Goal: Task Accomplishment & Management: Manage account settings

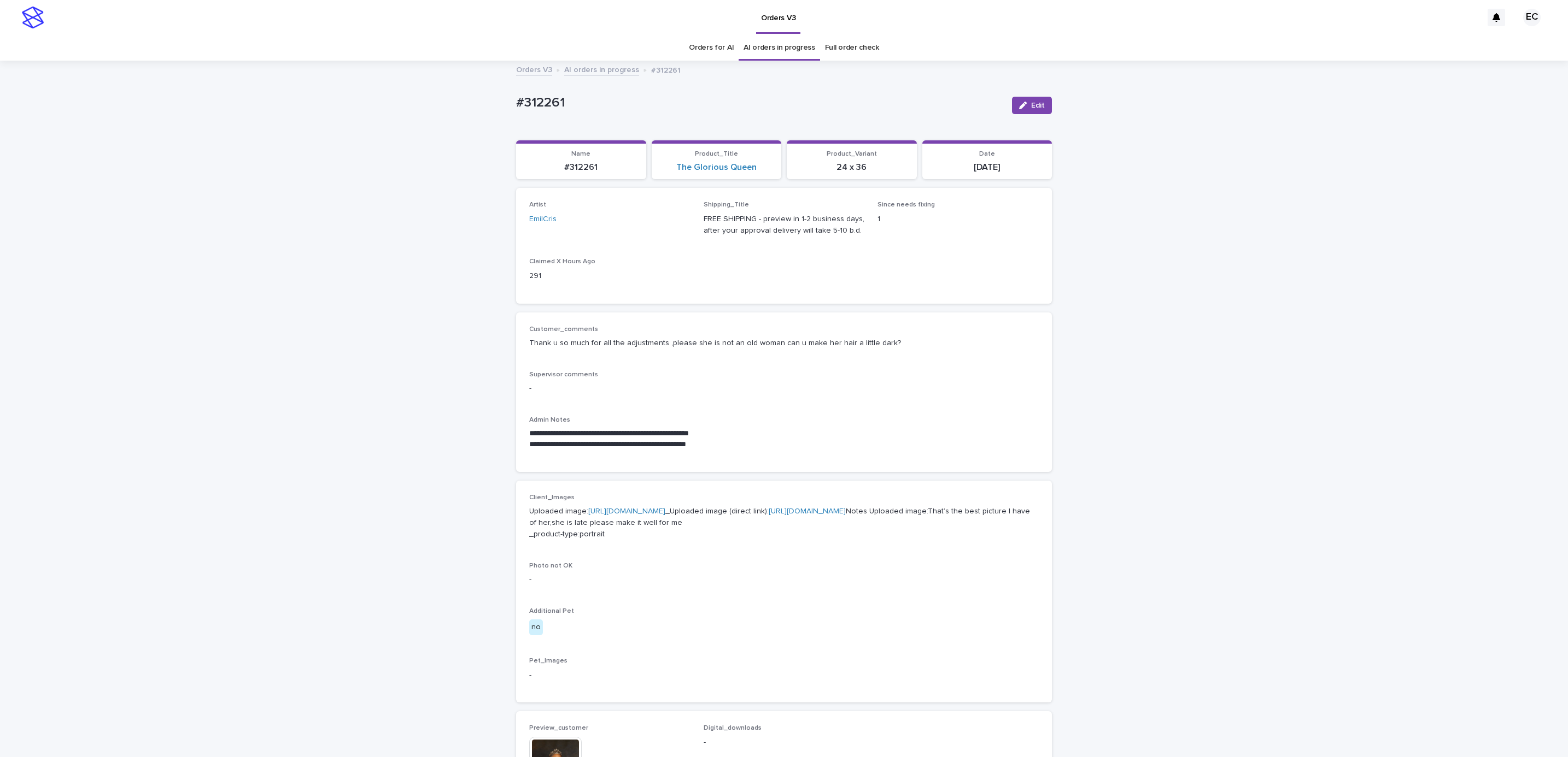
click at [1098, 373] on div "**********" at bounding box center [784, 584] width 1568 height 1046
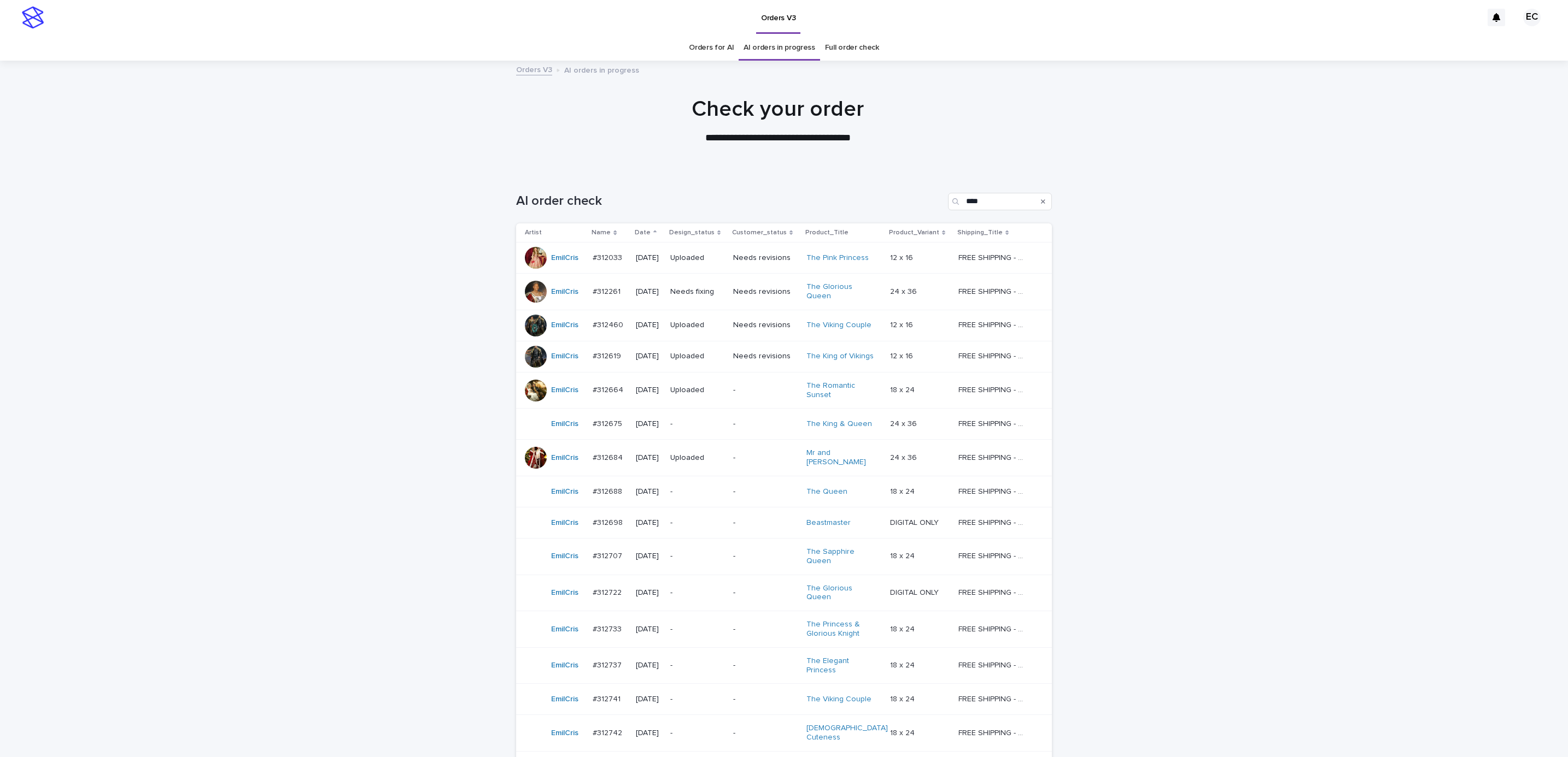
scroll to position [35, 0]
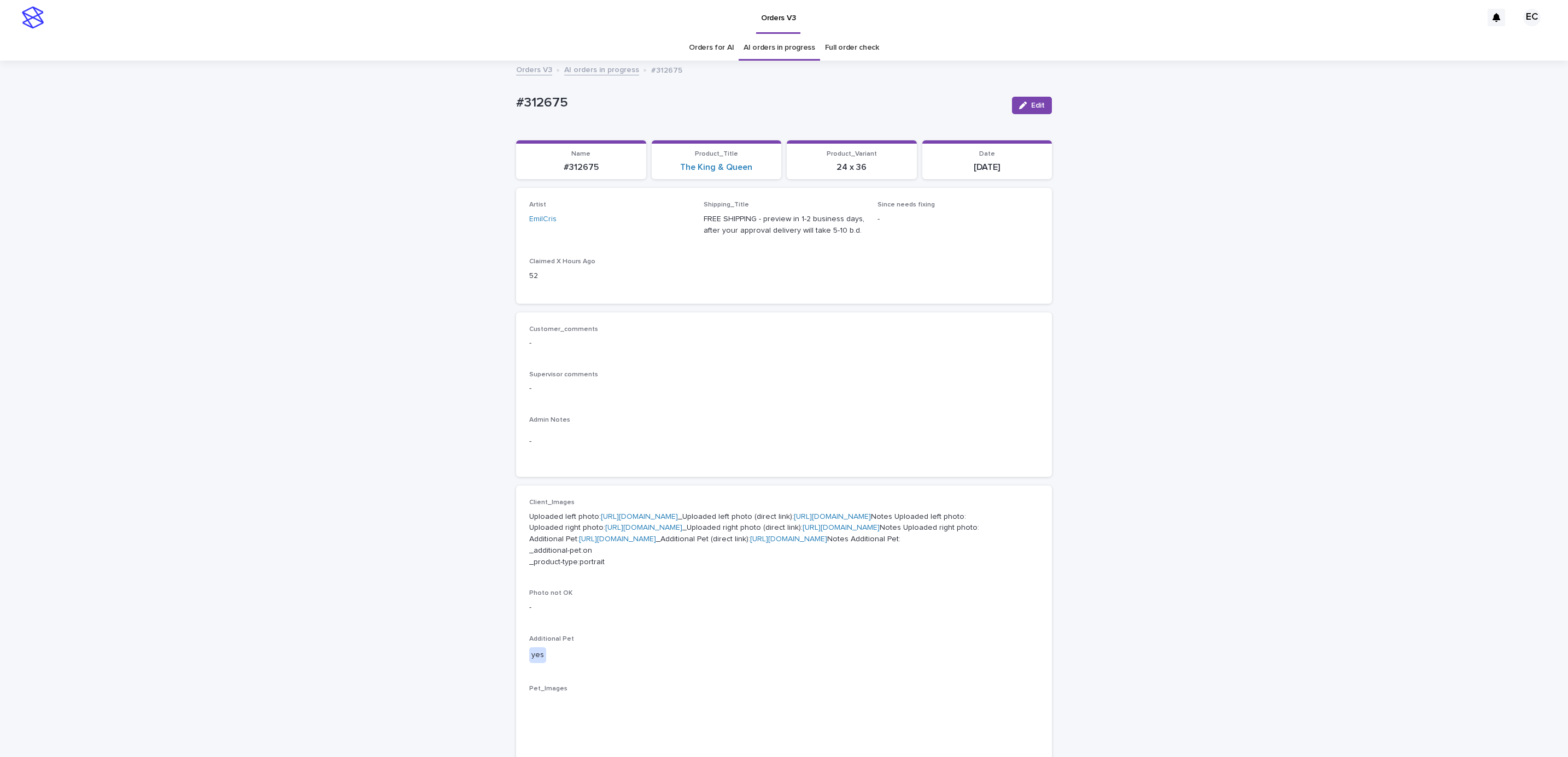
click at [1198, 364] on div "Loading... Saving… Loading... Saving… #312675 Edit #312675 Edit Sorry, there wa…" at bounding box center [784, 616] width 1568 height 1109
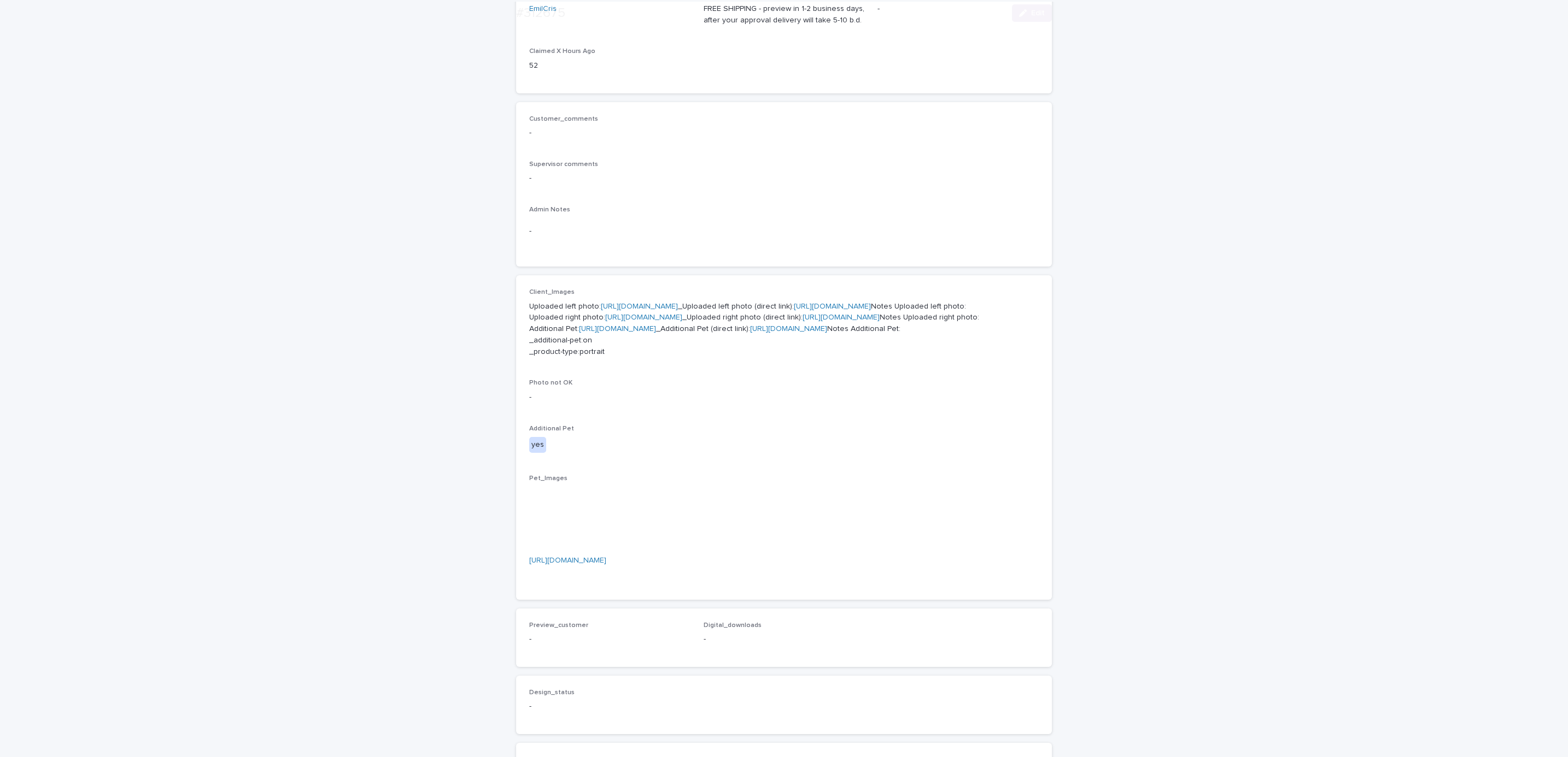
scroll to position [627, 0]
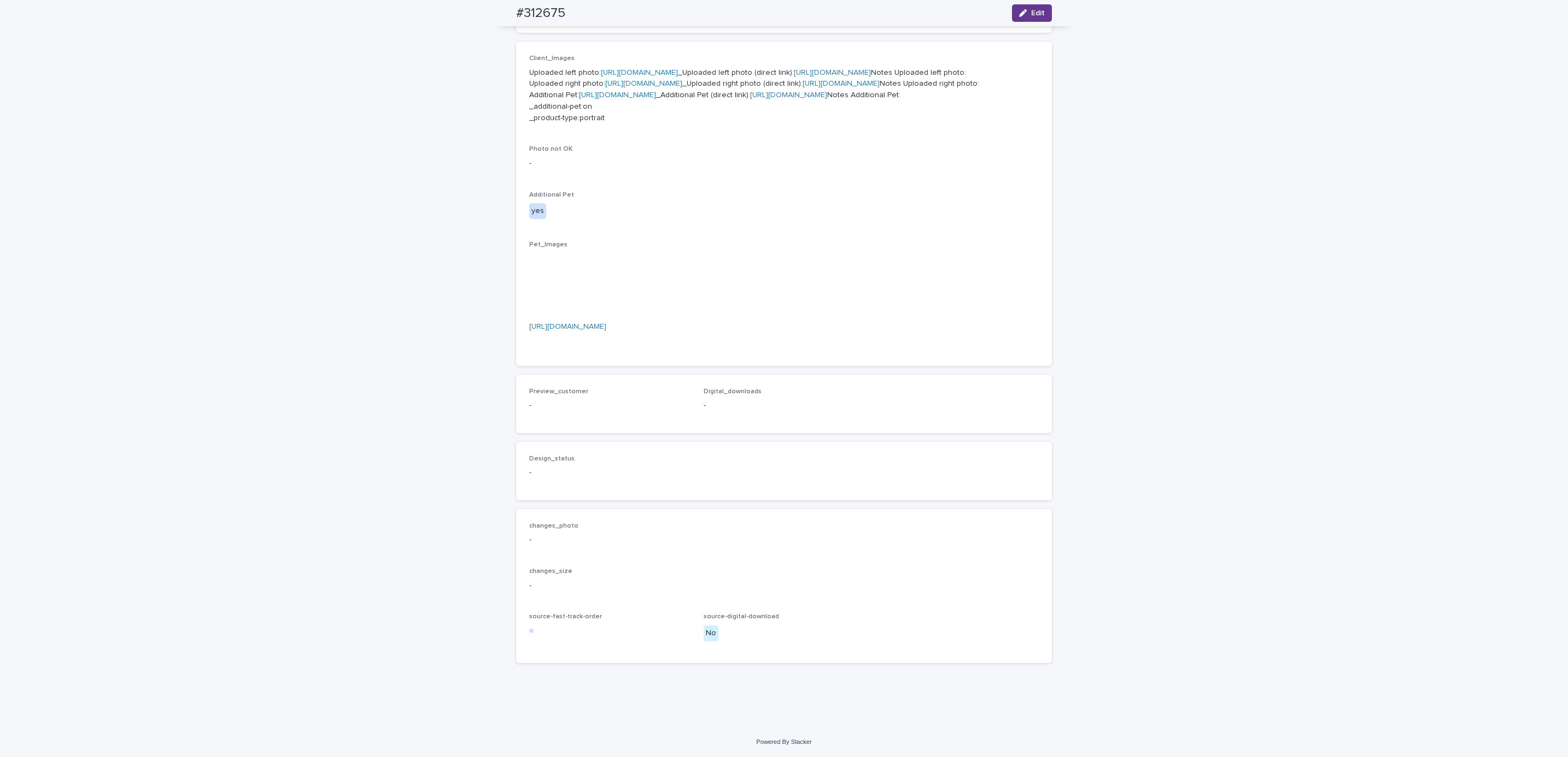
click at [1029, 18] on button "Edit" at bounding box center [1032, 13] width 40 height 17
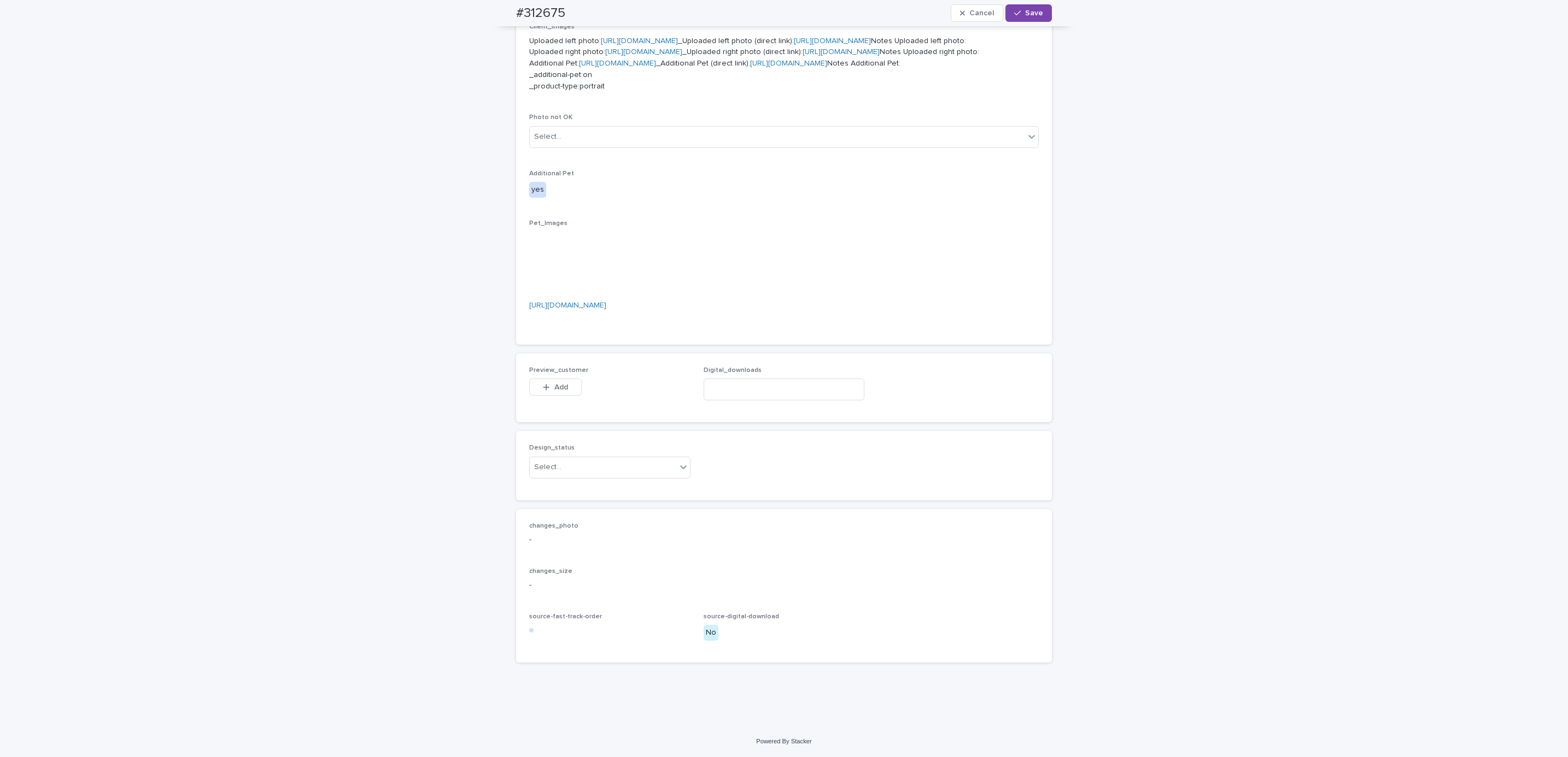
scroll to position [642, 0]
click at [555, 391] on span "Add" at bounding box center [562, 387] width 14 height 8
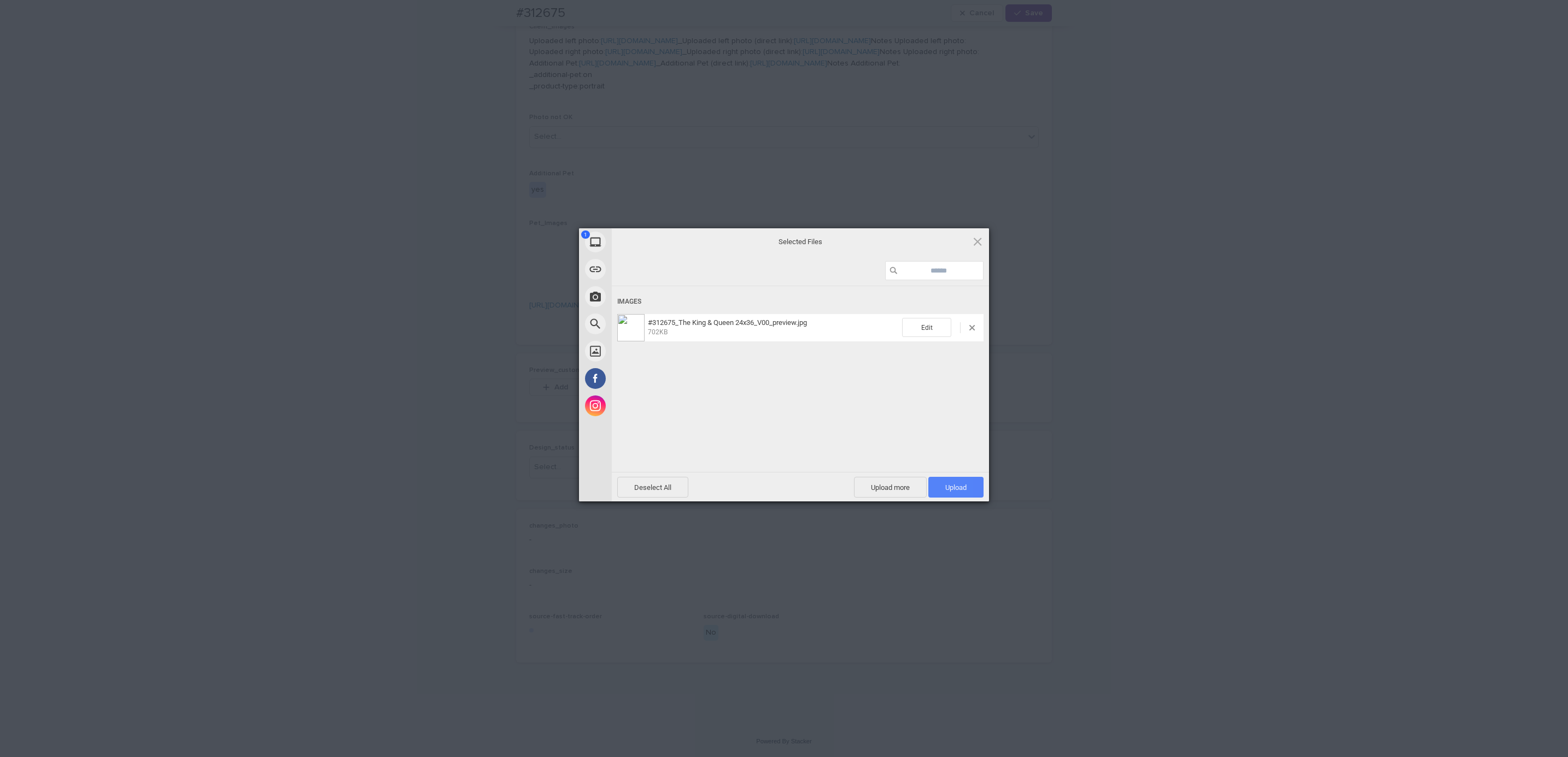
click at [950, 483] on span "Upload 1" at bounding box center [956, 487] width 22 height 8
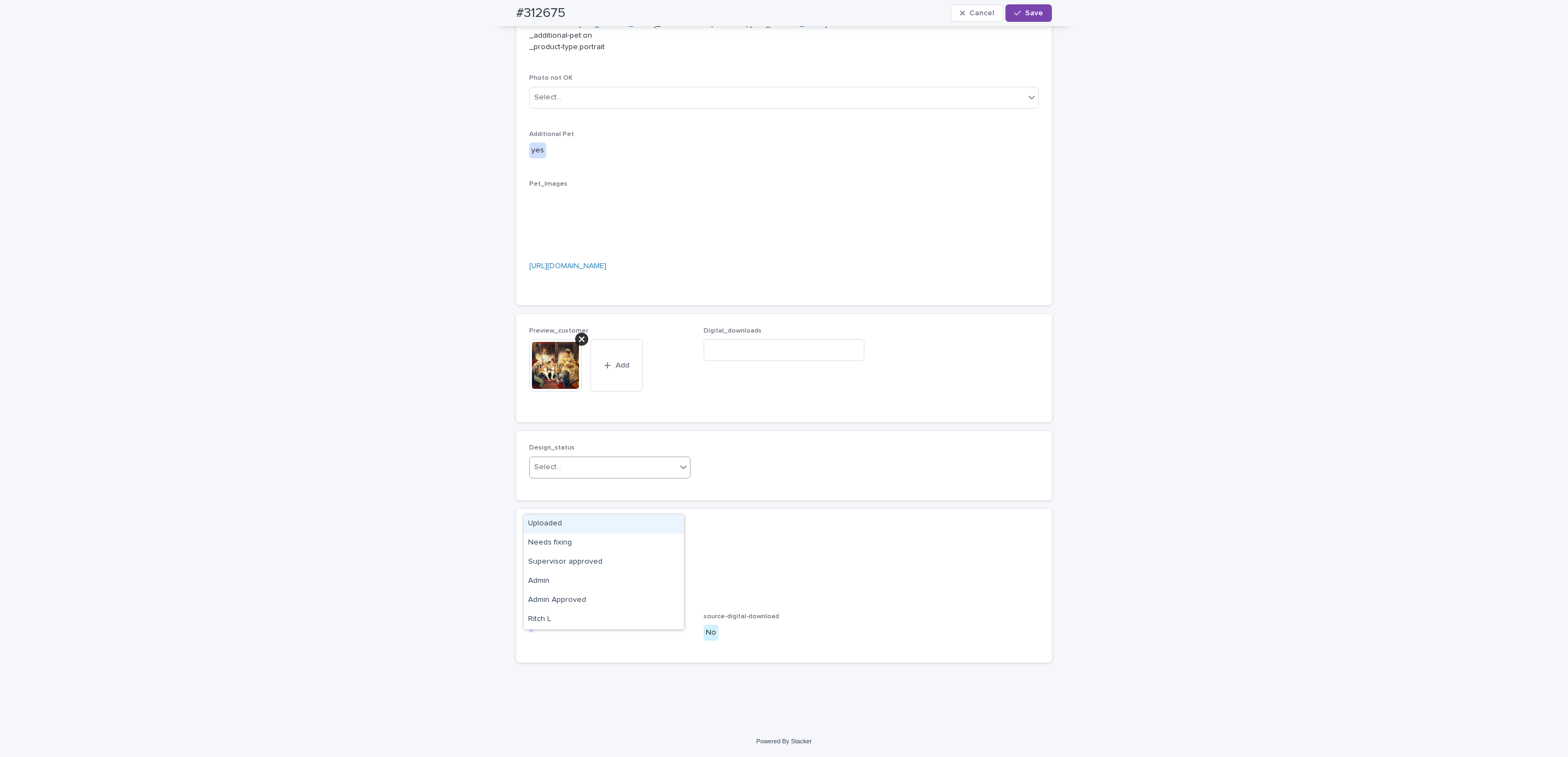
click at [611, 528] on div "Uploaded" at bounding box center [604, 524] width 160 height 19
click at [1033, 16] on span "Save" at bounding box center [1034, 13] width 18 height 8
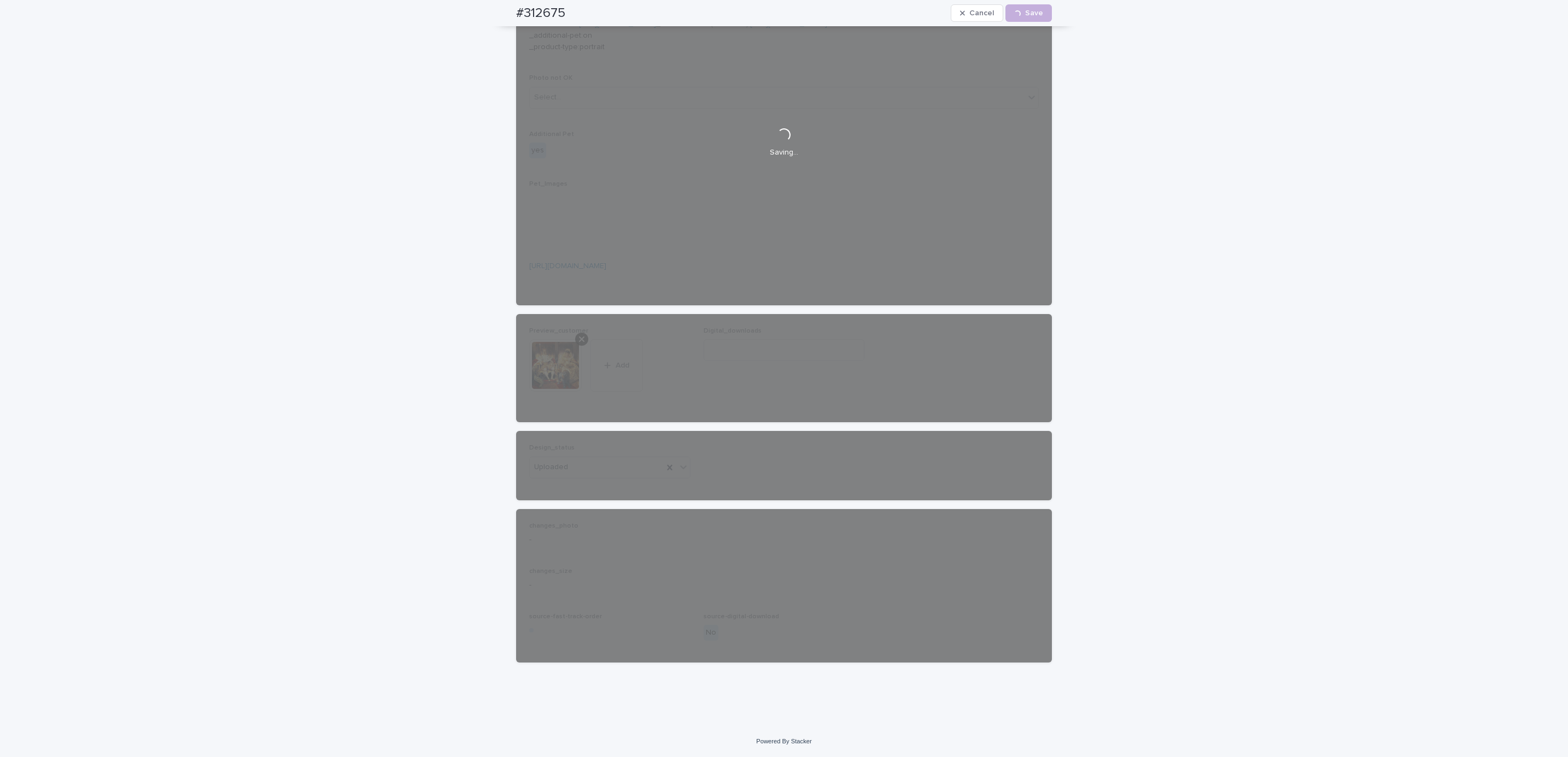
click at [490, 9] on div "#312675 Cancel Loading... Save" at bounding box center [784, 13] width 589 height 26
click at [576, 10] on div "#312675 Cancel Loading... Save" at bounding box center [784, 13] width 536 height 26
copy h2 "#312675"
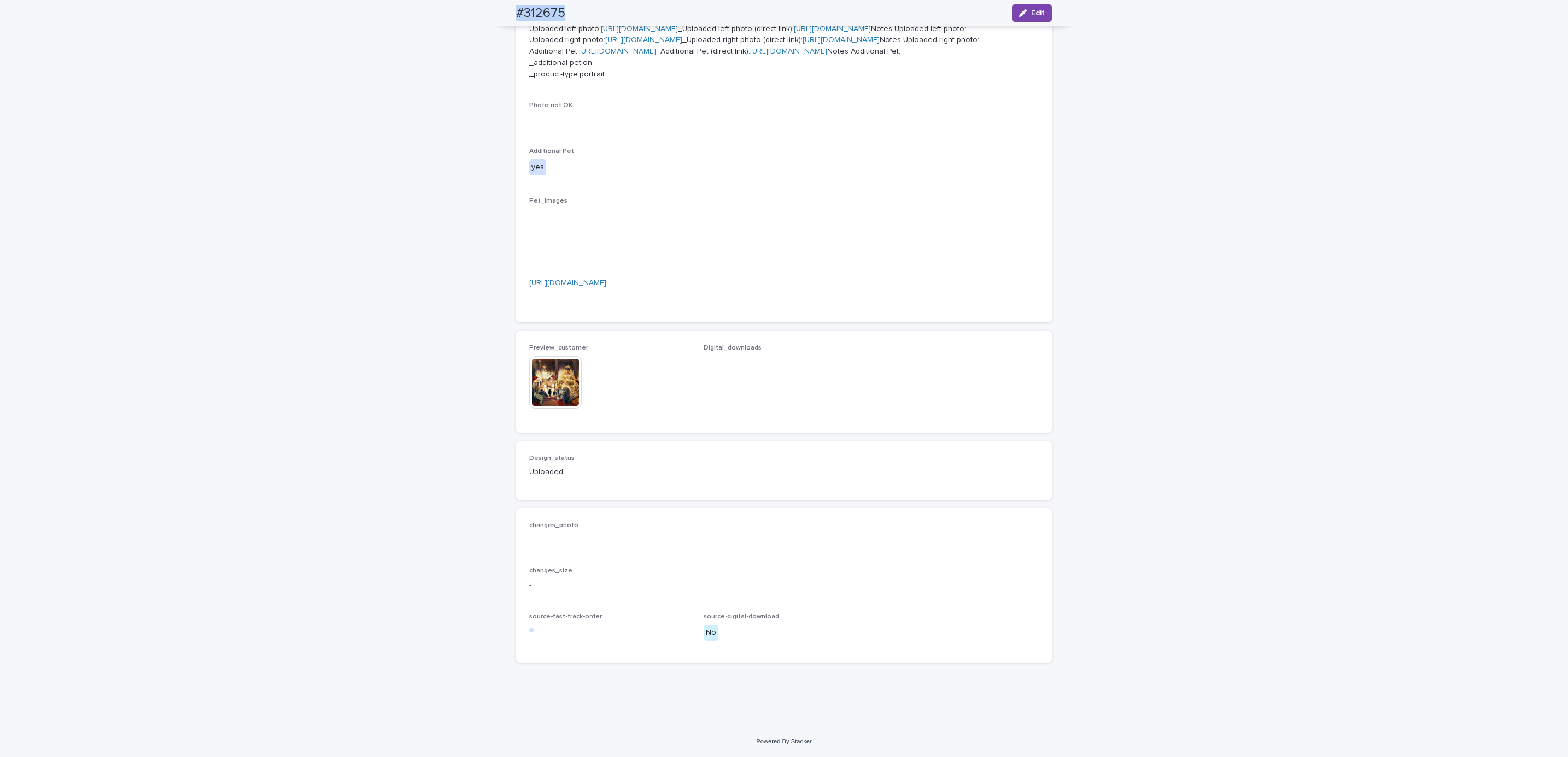
scroll to position [647, 0]
click at [210, 258] on div "Loading... Saving… Loading... Saving… #312675 Edit #312675 Edit Sorry, there wa…" at bounding box center [784, 150] width 1568 height 1152
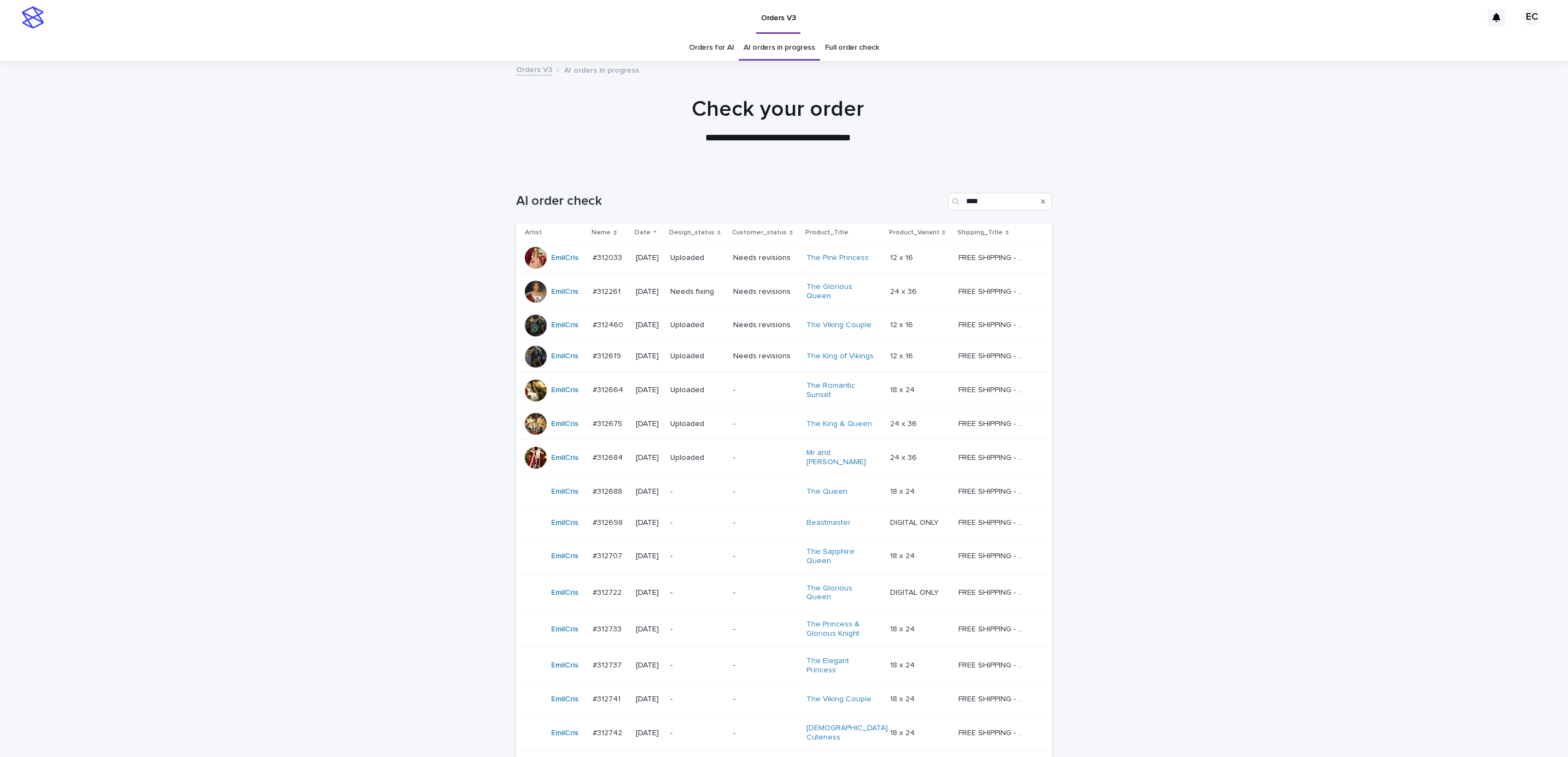
click at [696, 290] on p "Needs fixing" at bounding box center [697, 292] width 54 height 10
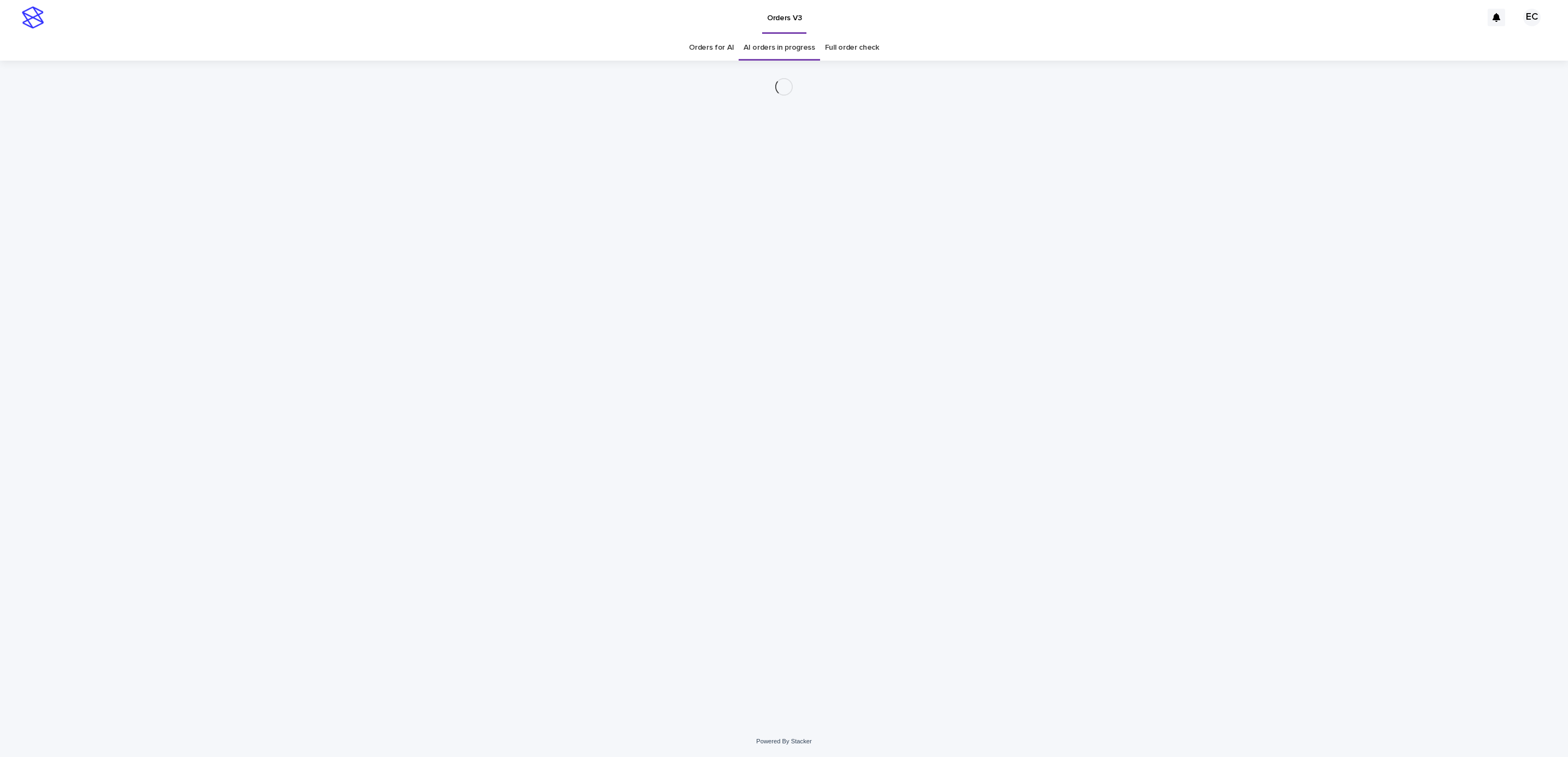
click at [1198, 204] on div "Loading... Saving… Loading... Saving…" at bounding box center [784, 394] width 1568 height 666
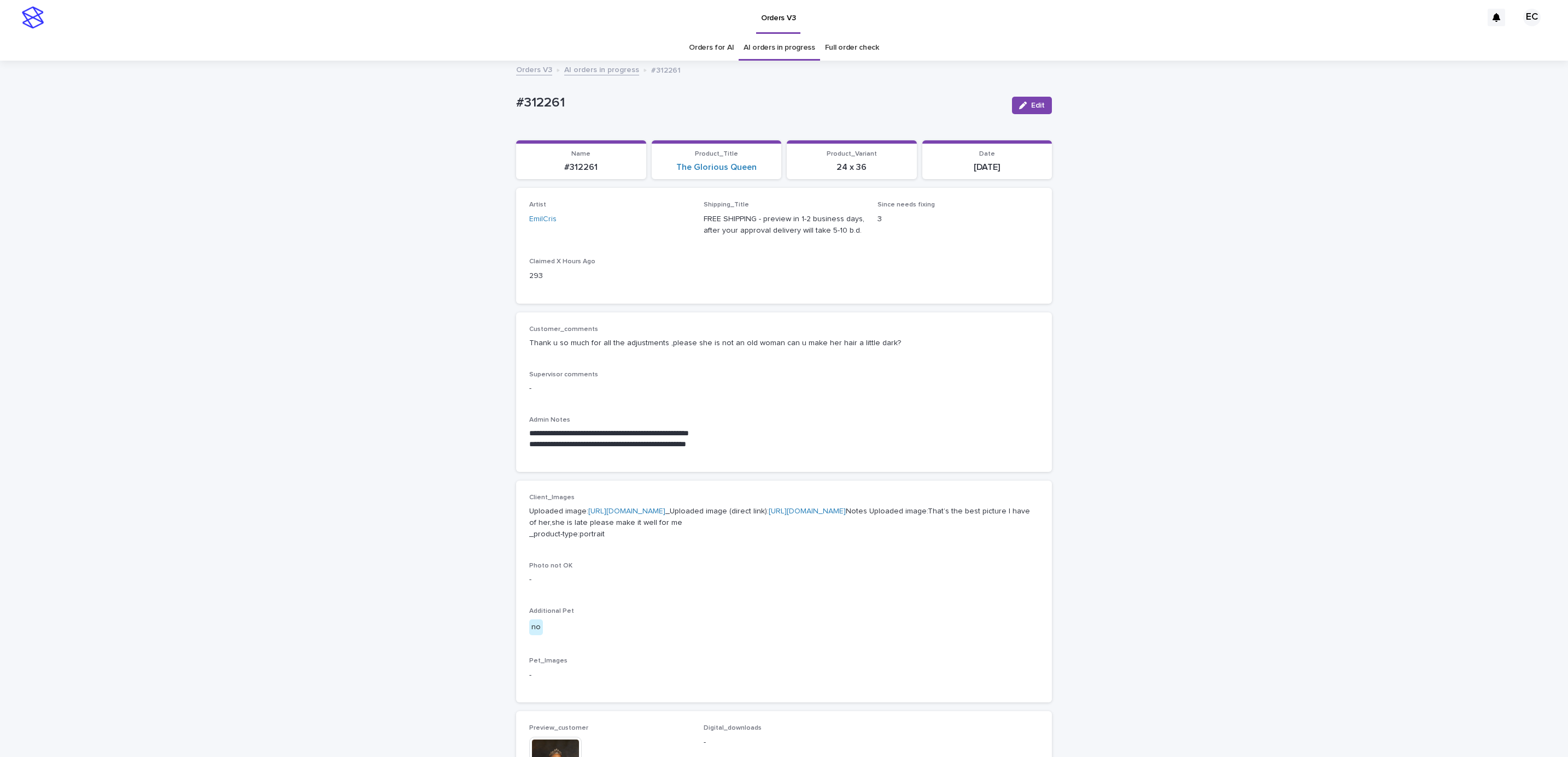
click at [1022, 107] on div "button" at bounding box center [1025, 105] width 12 height 8
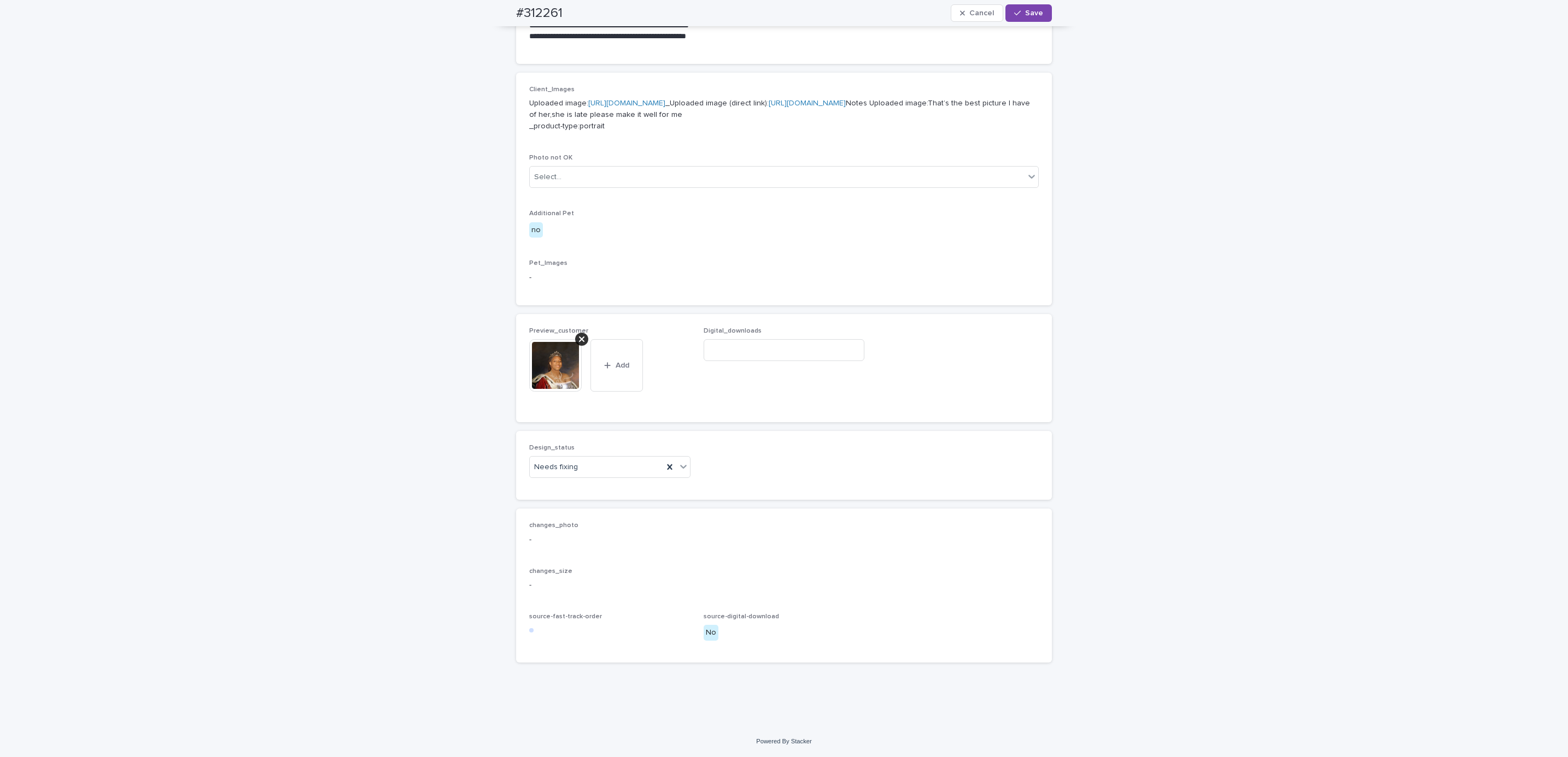
click at [579, 343] on icon at bounding box center [582, 339] width 5 height 9
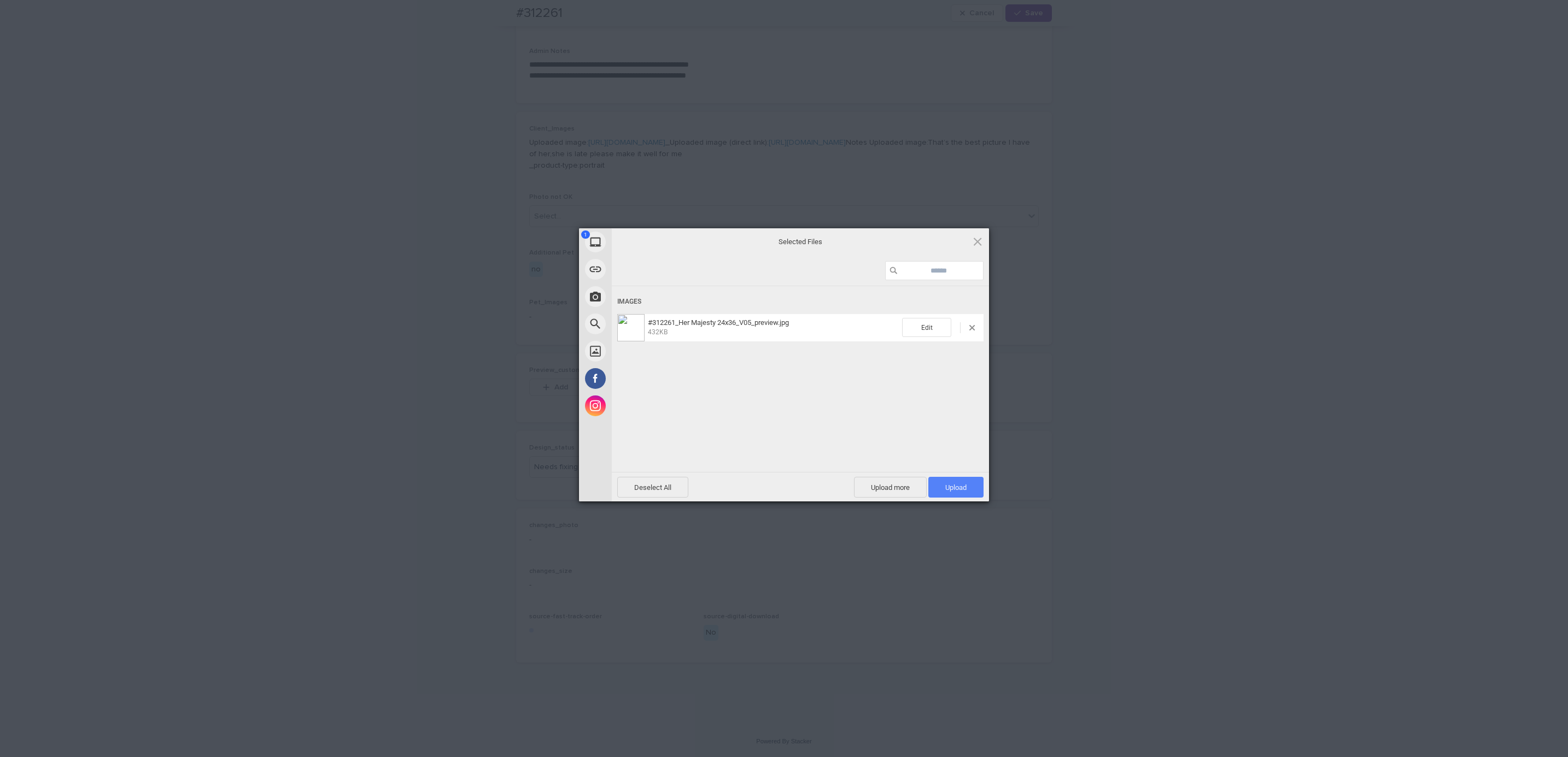
click at [959, 486] on span "Upload 1" at bounding box center [956, 487] width 22 height 8
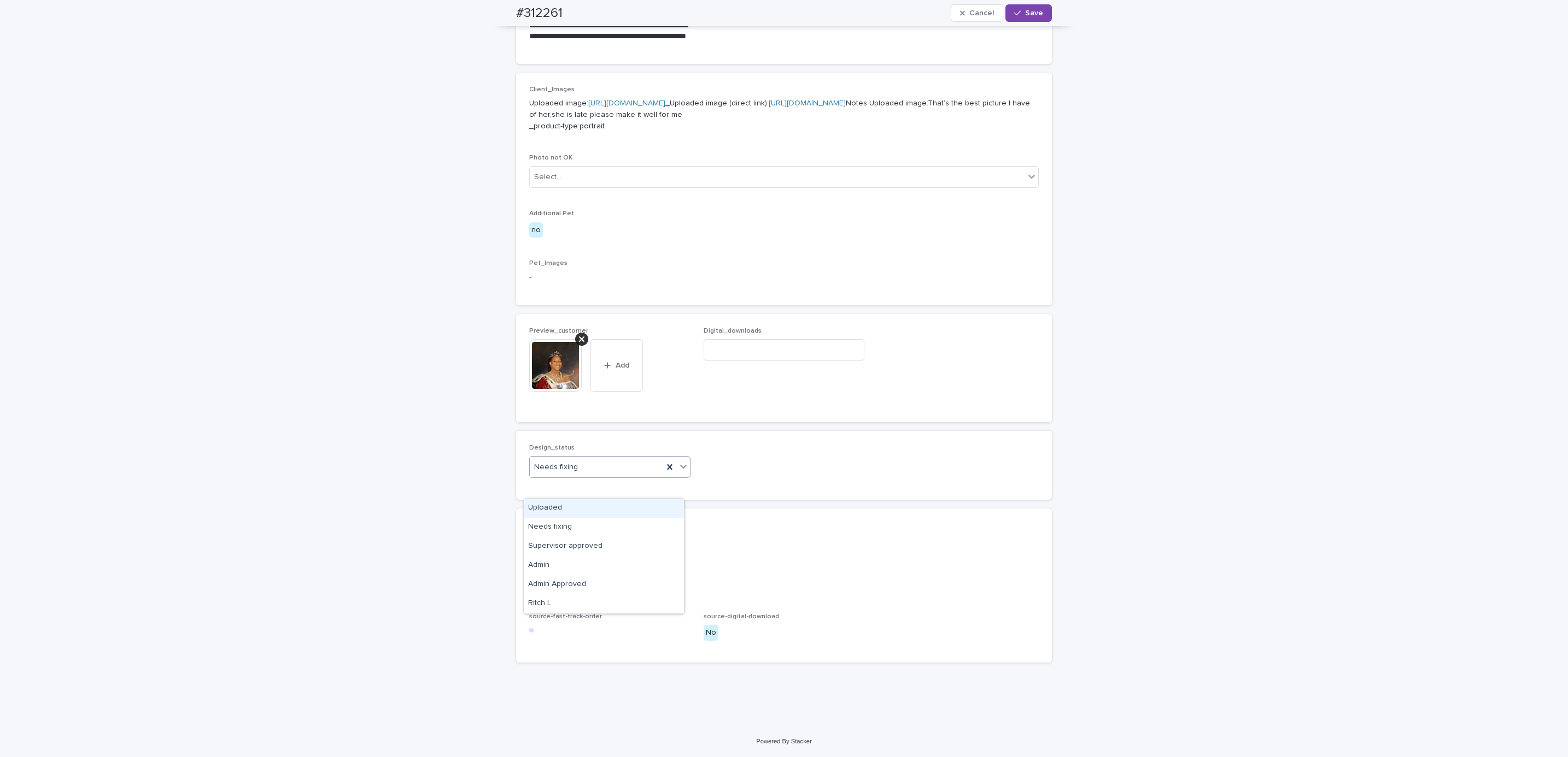
click at [624, 504] on div "Uploaded" at bounding box center [604, 508] width 160 height 19
click at [1025, 10] on span "Save" at bounding box center [1034, 13] width 18 height 8
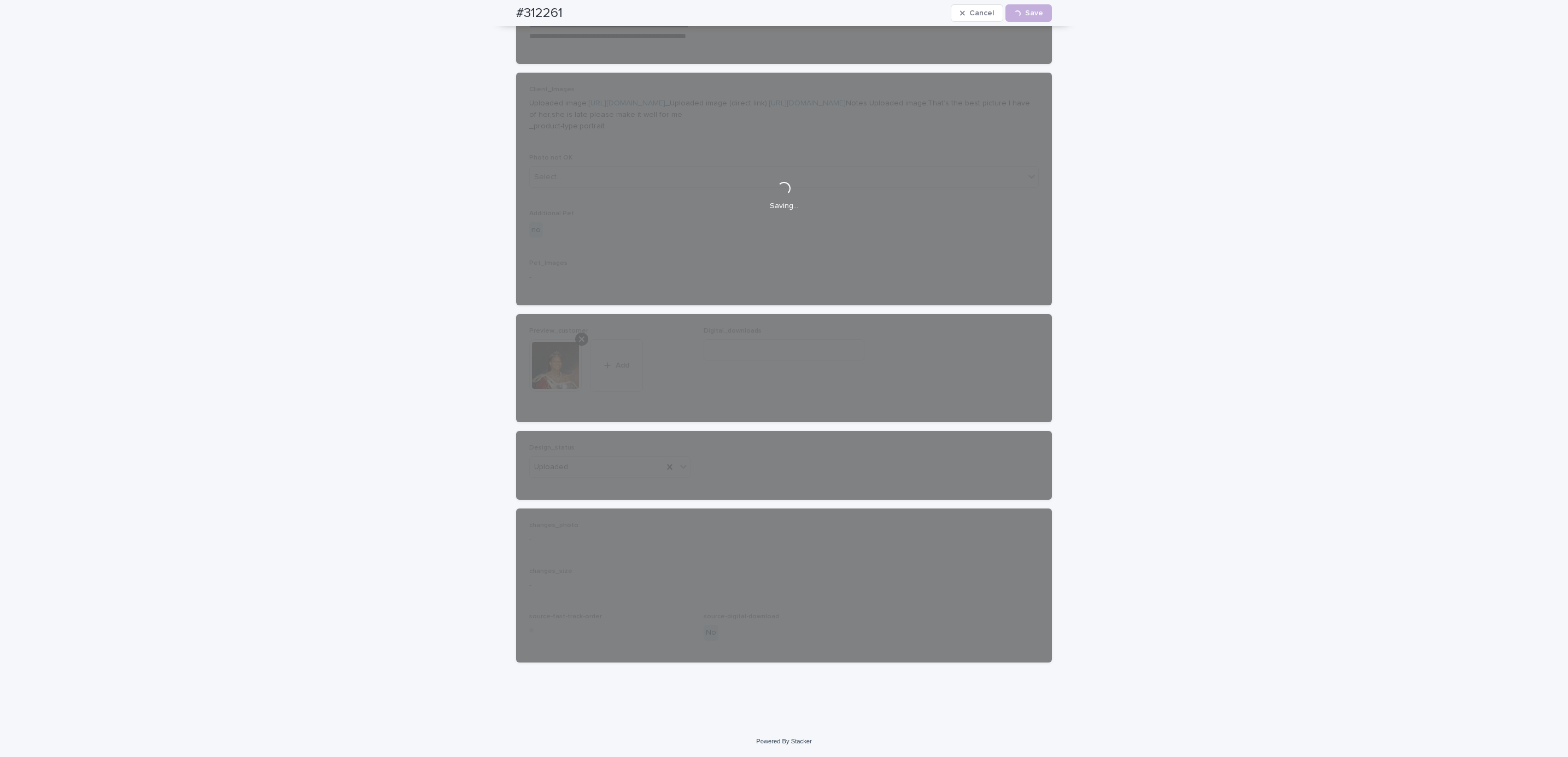
click at [497, 17] on div "#312261 Cancel Loading... Save" at bounding box center [784, 13] width 589 height 26
click at [577, 9] on div "#312261 Cancel Loading... Save" at bounding box center [784, 13] width 536 height 26
copy h2 "#312261"
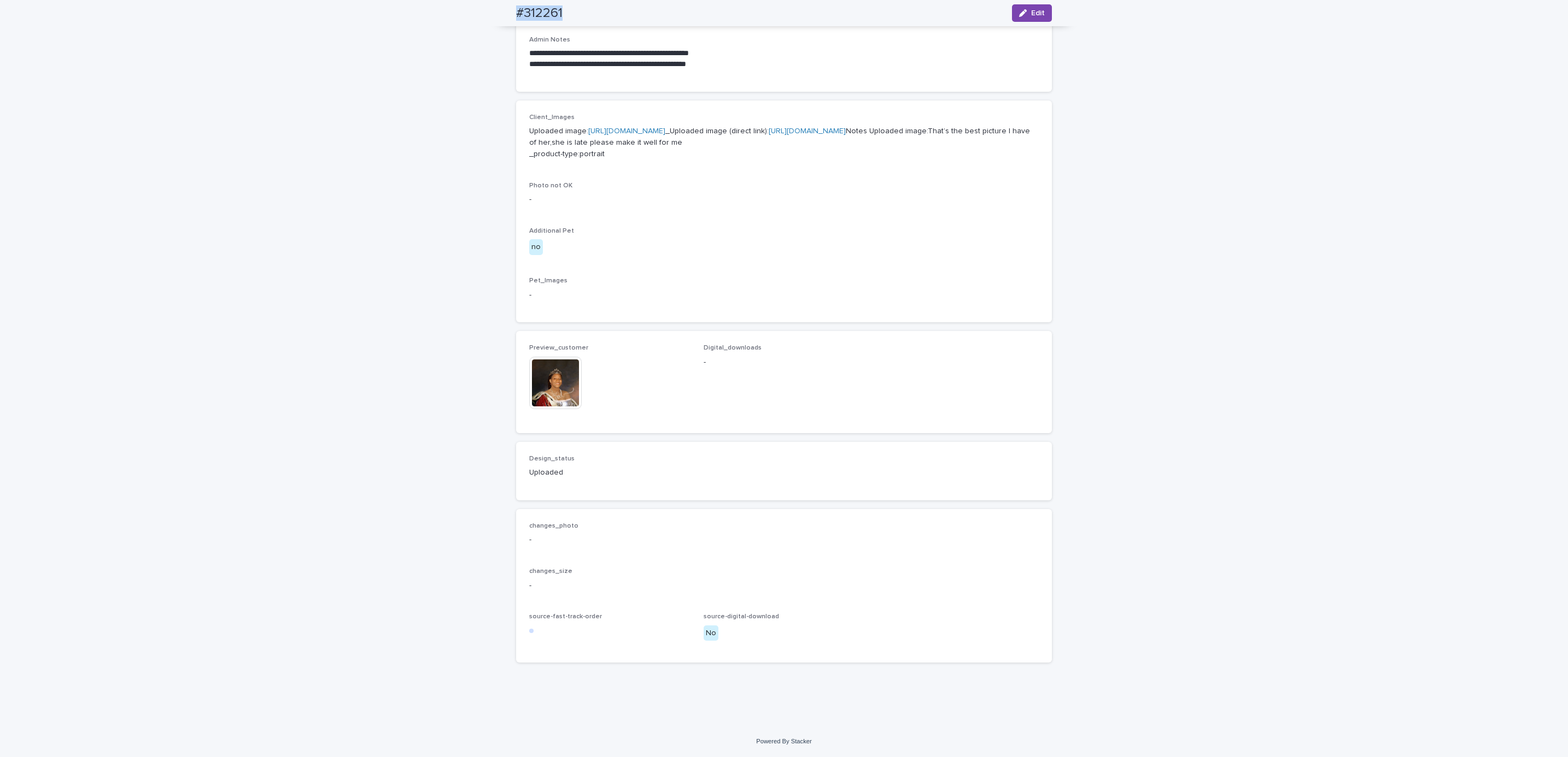
scroll to position [421, 0]
click at [150, 95] on div "**********" at bounding box center [784, 203] width 1568 height 1046
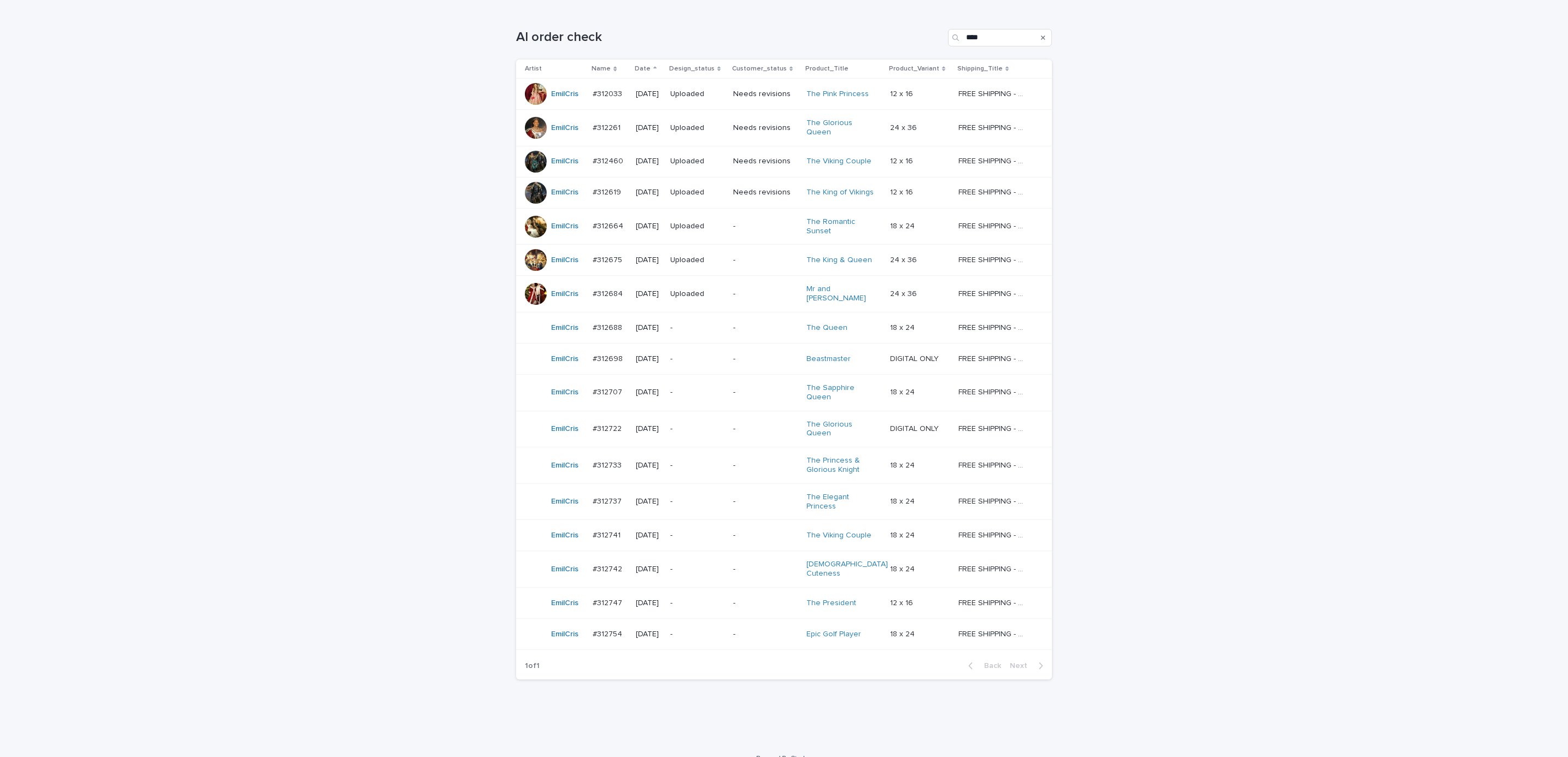
scroll to position [164, 0]
click at [729, 453] on td "-" at bounding box center [697, 465] width 63 height 37
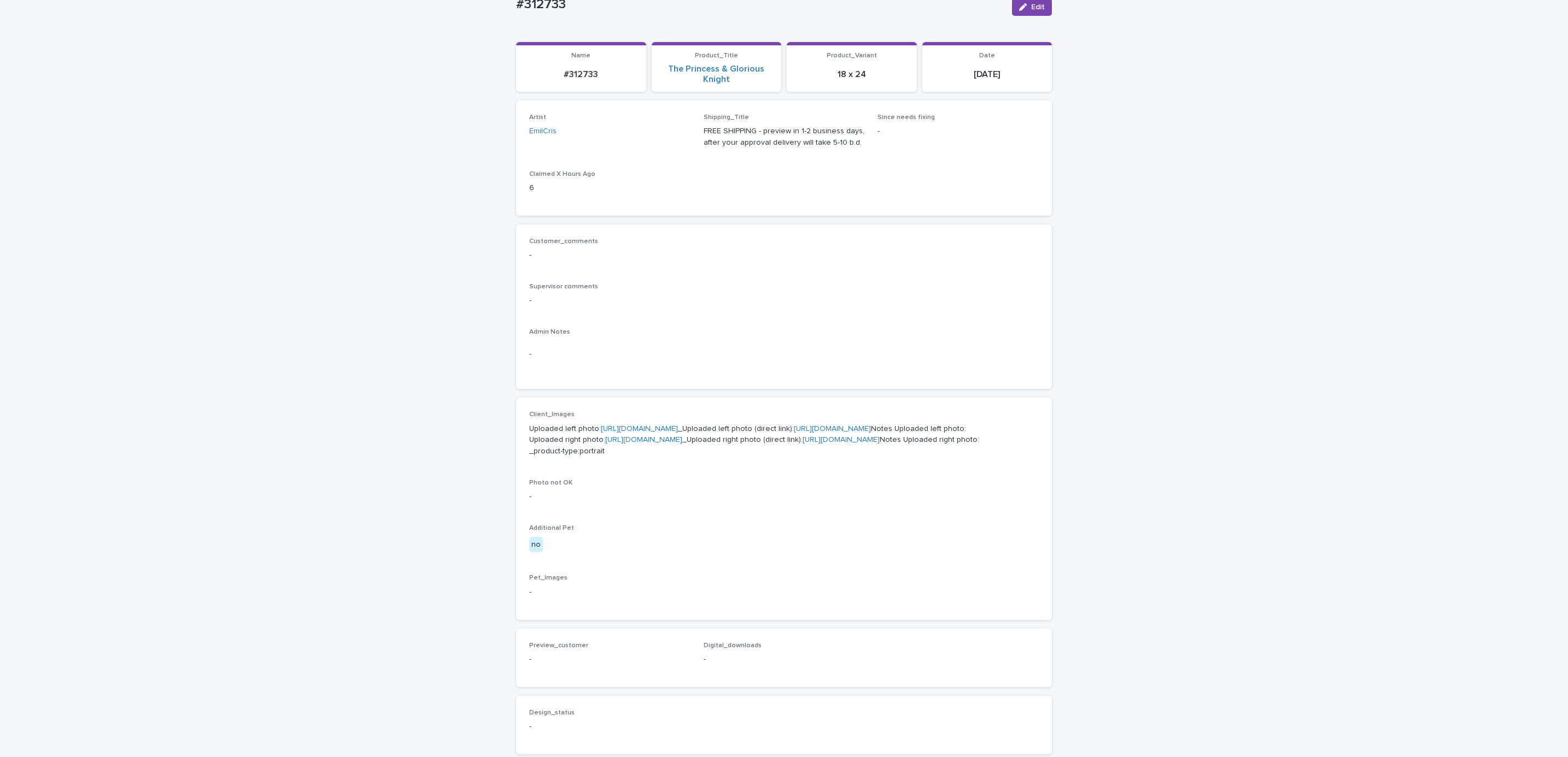
scroll to position [101, 0]
click at [666, 426] on link "https://cdn.shopify.com-uploadkit.app/s/files/1/0033/4807/0511/files/download.h…" at bounding box center [639, 427] width 77 height 8
click at [634, 442] on link "https://cdn.shopify.com-uploadkit.app/s/files/1/0033/4807/0511/files/download.h…" at bounding box center [644, 437] width 77 height 8
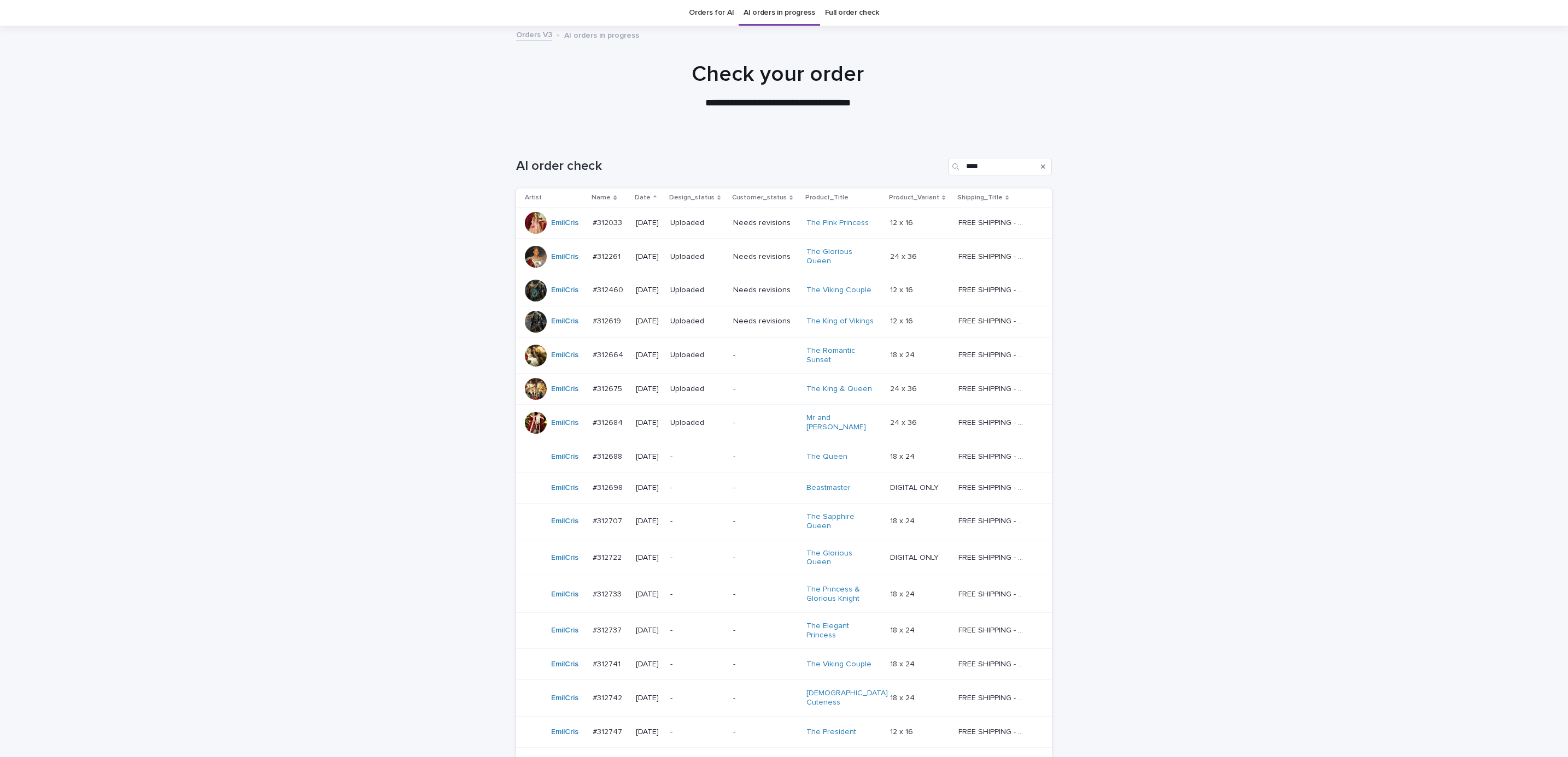
scroll to position [164, 0]
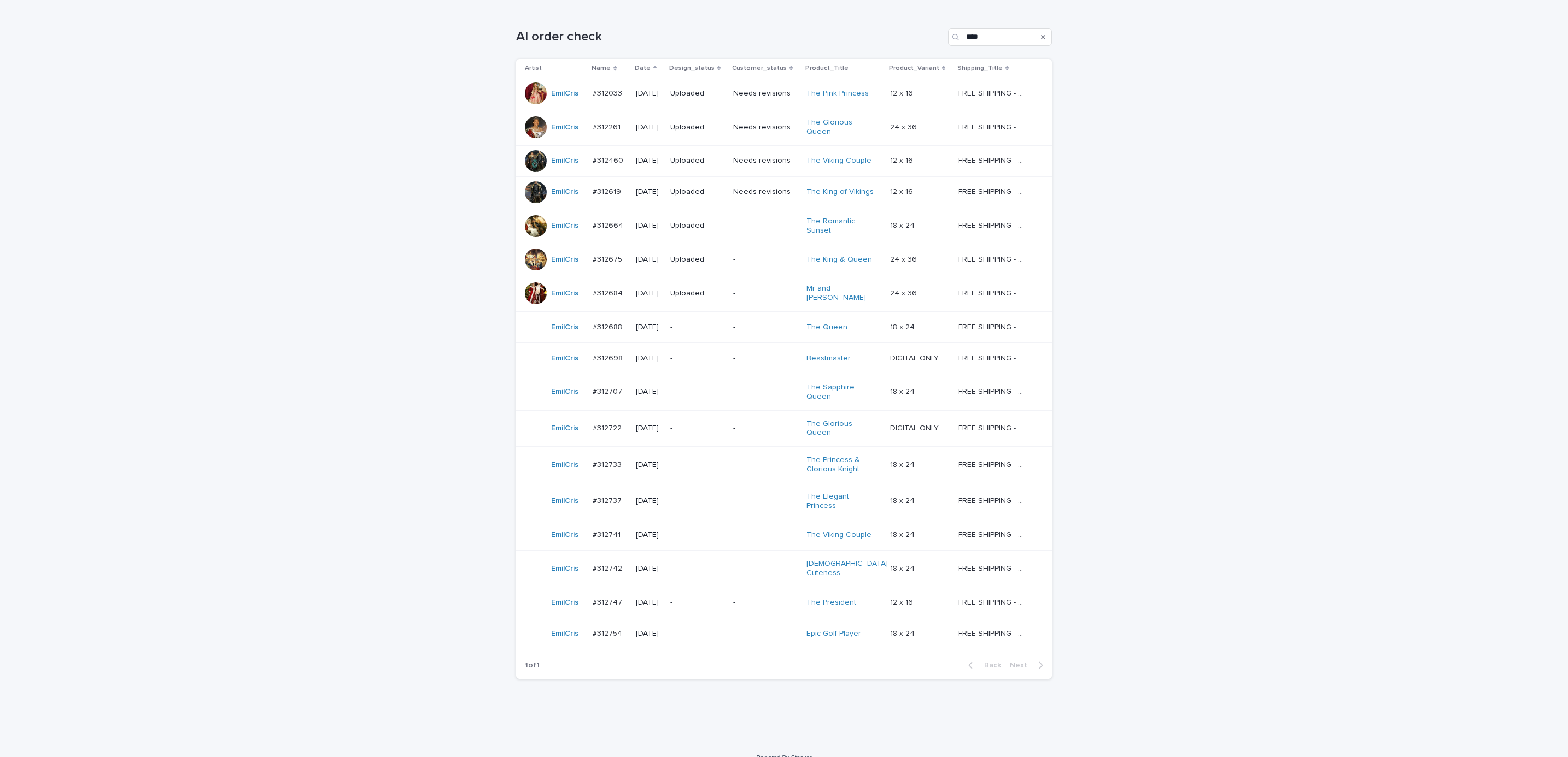
click at [750, 494] on div "-" at bounding box center [765, 501] width 64 height 18
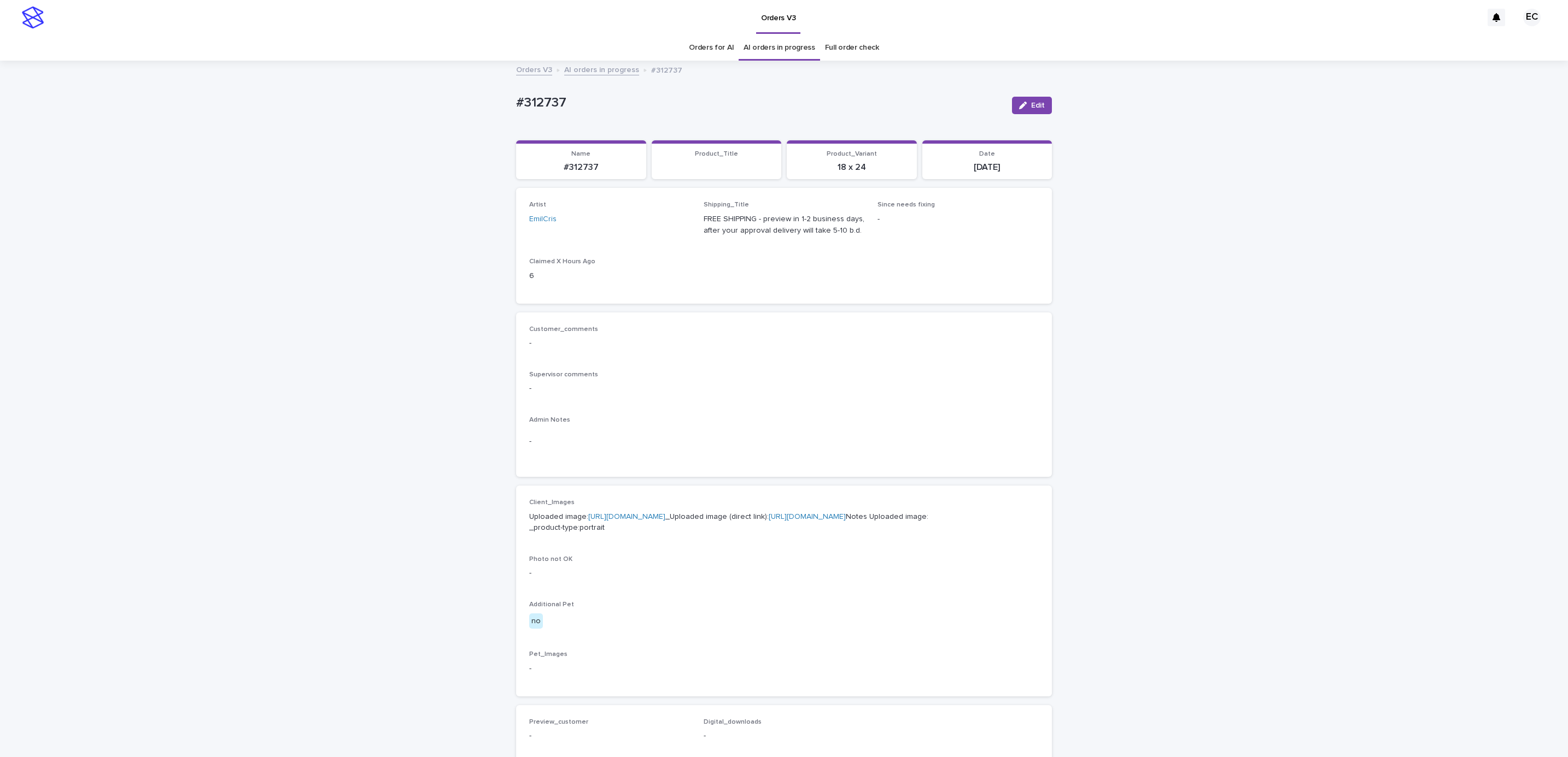
click at [636, 513] on link "https://cdn.shopify.com-uploadkit.app/s/files/1/0033/4807/0511/files/download.h…" at bounding box center [627, 516] width 77 height 8
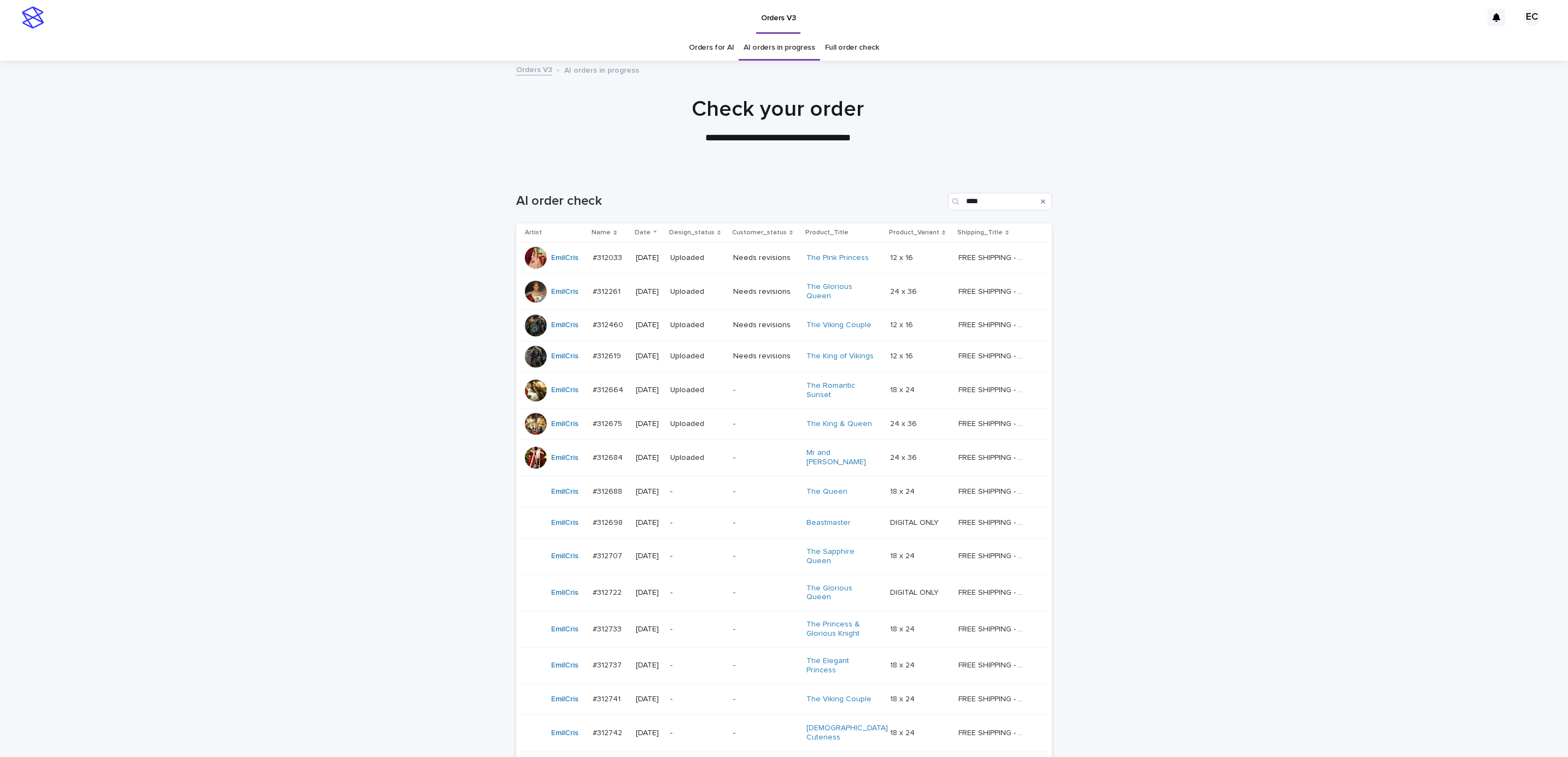
scroll to position [35, 0]
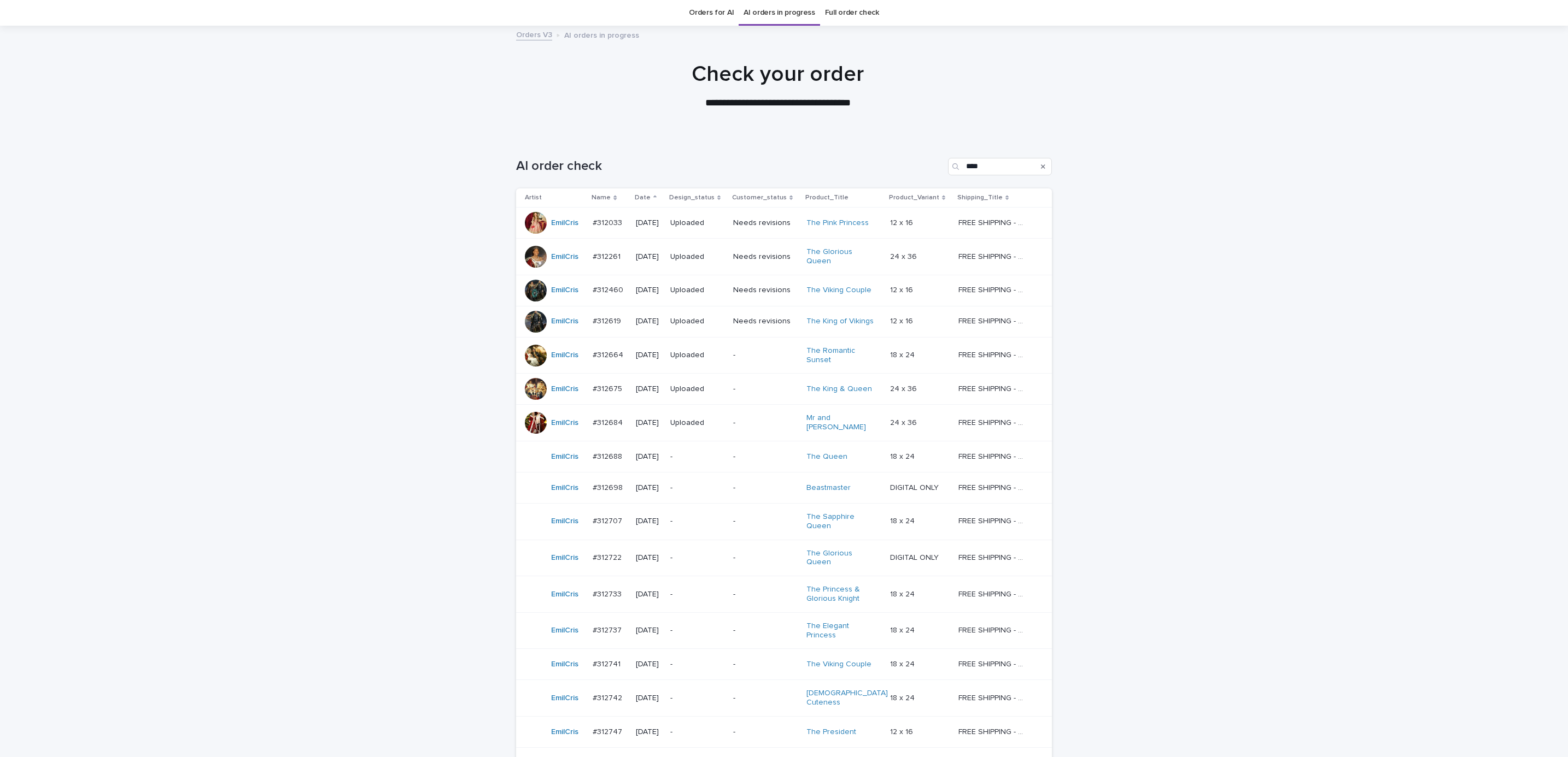
click at [755, 659] on div "-" at bounding box center [765, 665] width 64 height 18
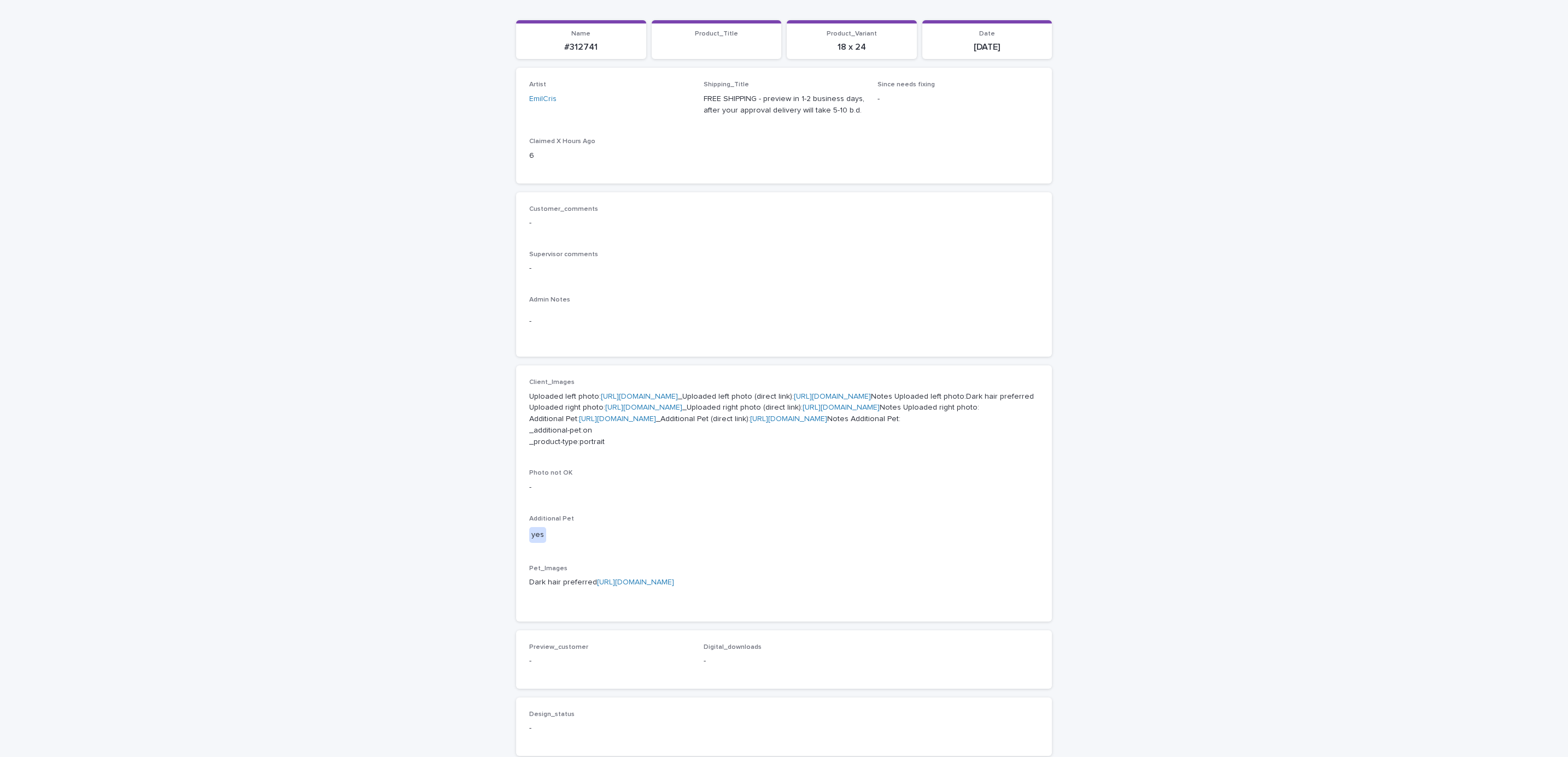
scroll to position [131, 0]
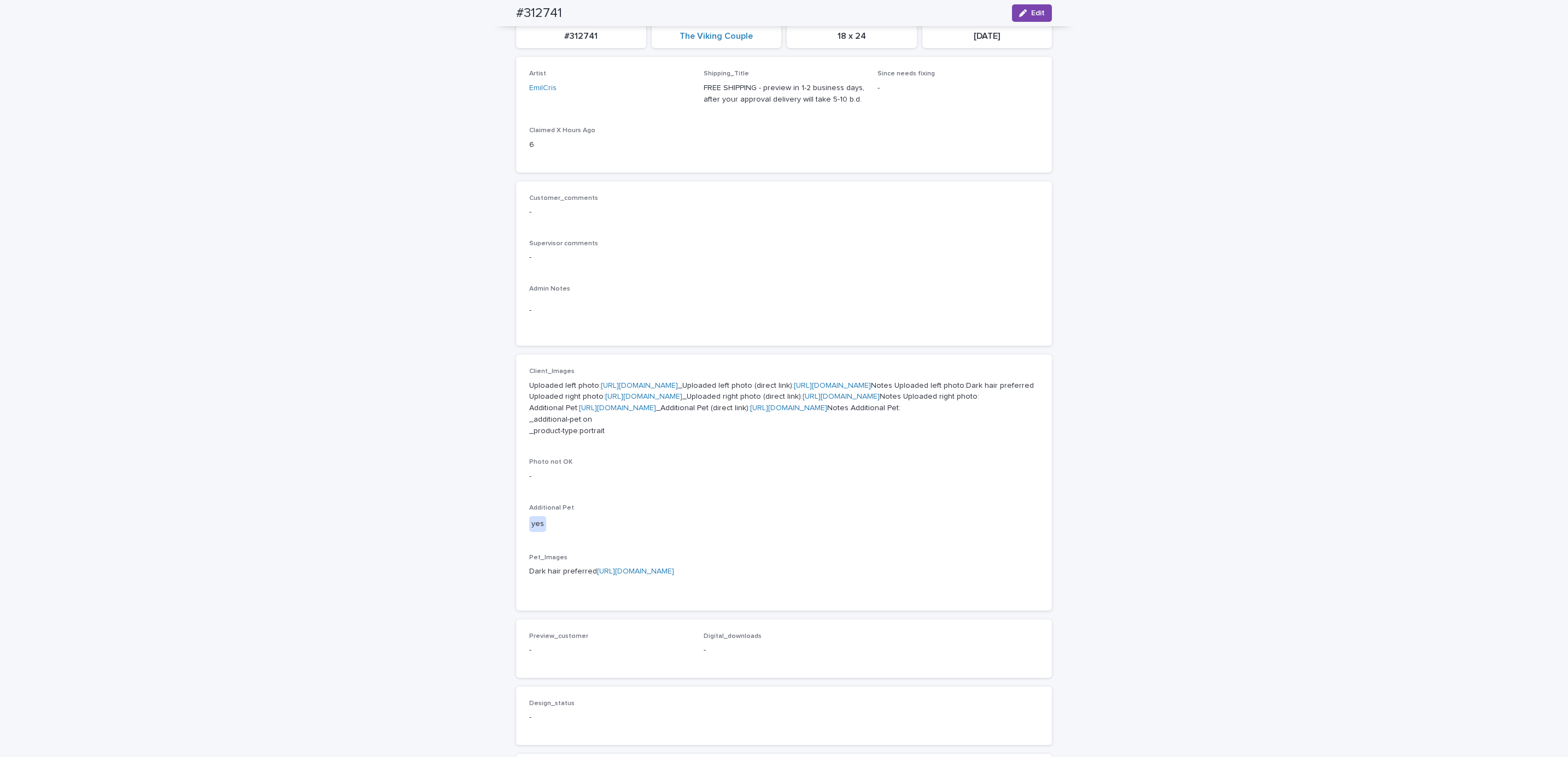
click at [664, 382] on link "https://cdn.shopify.com-uploadkit.app/s/files/1/0033/4807/0511/files/download.h…" at bounding box center [639, 386] width 77 height 8
click at [645, 401] on link "https://cdn.shopify.com-uploadkit.app/s/files/1/0033/4807/0511/files/download.h…" at bounding box center [644, 396] width 77 height 8
click at [640, 412] on link "https://cdn.shopify.com-uploadkit.app/s/files/1/0033/4807/0511/files/download.h…" at bounding box center [617, 408] width 77 height 8
click at [117, 83] on div "Loading... Saving… Loading... Saving… #312741 Edit #312741 Edit Sorry, there wa…" at bounding box center [784, 451] width 1568 height 1041
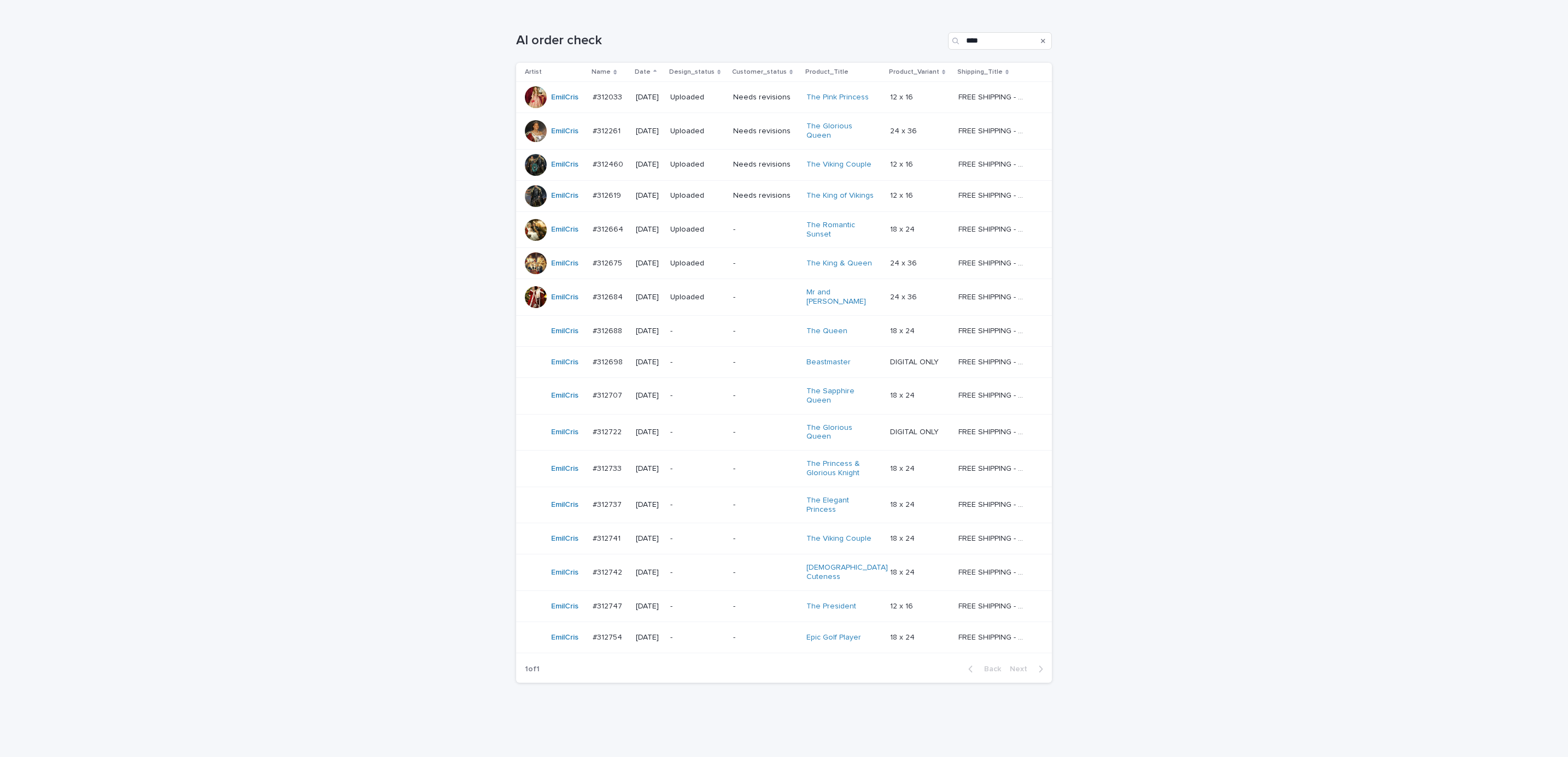
scroll to position [164, 0]
click at [748, 563] on div "-" at bounding box center [765, 568] width 64 height 18
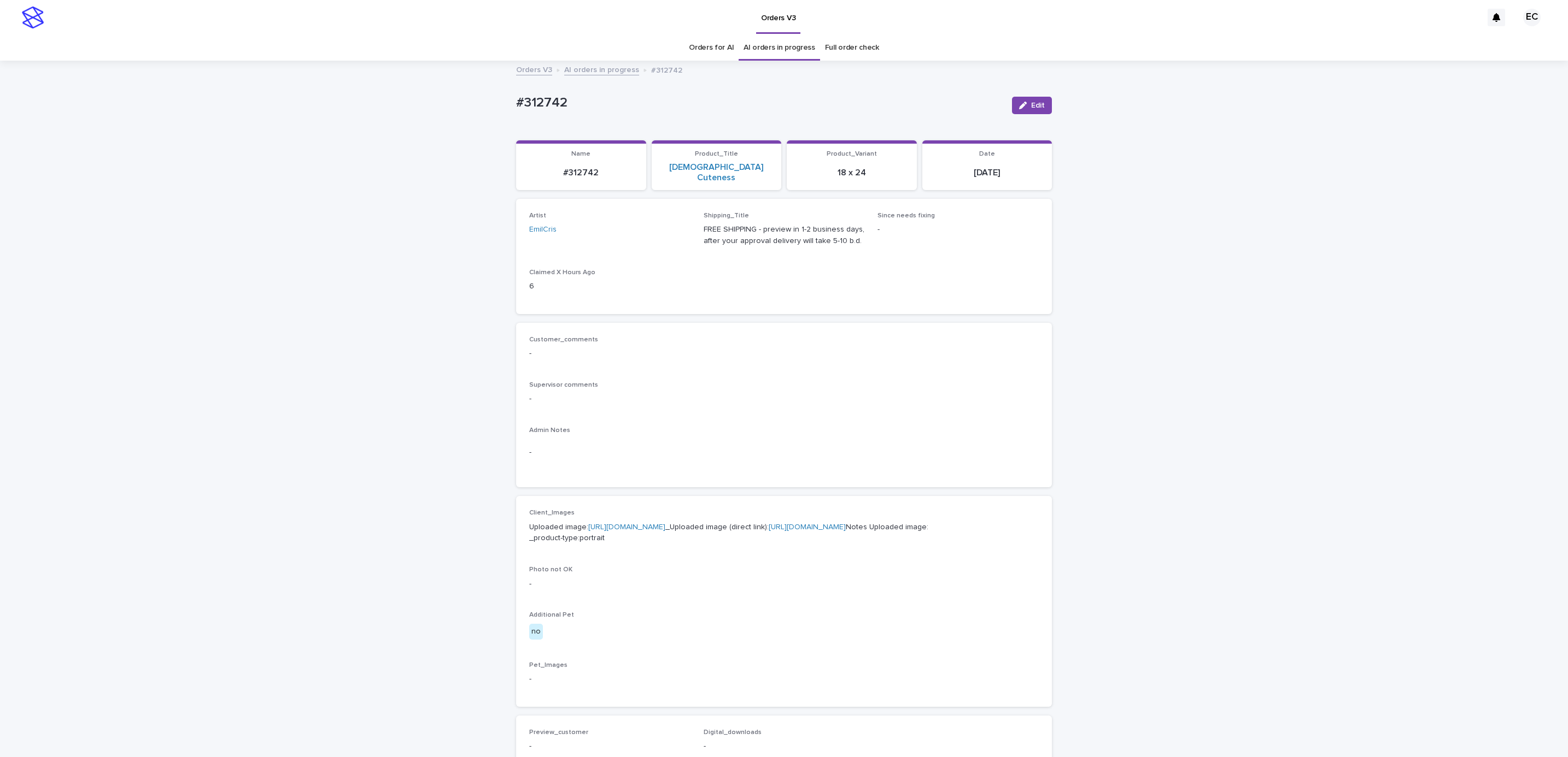
click at [647, 523] on link "https://cdn.shopify.com-uploadkit.app/s/files/1/0033/4807/0511/files/download.h…" at bounding box center [627, 527] width 77 height 8
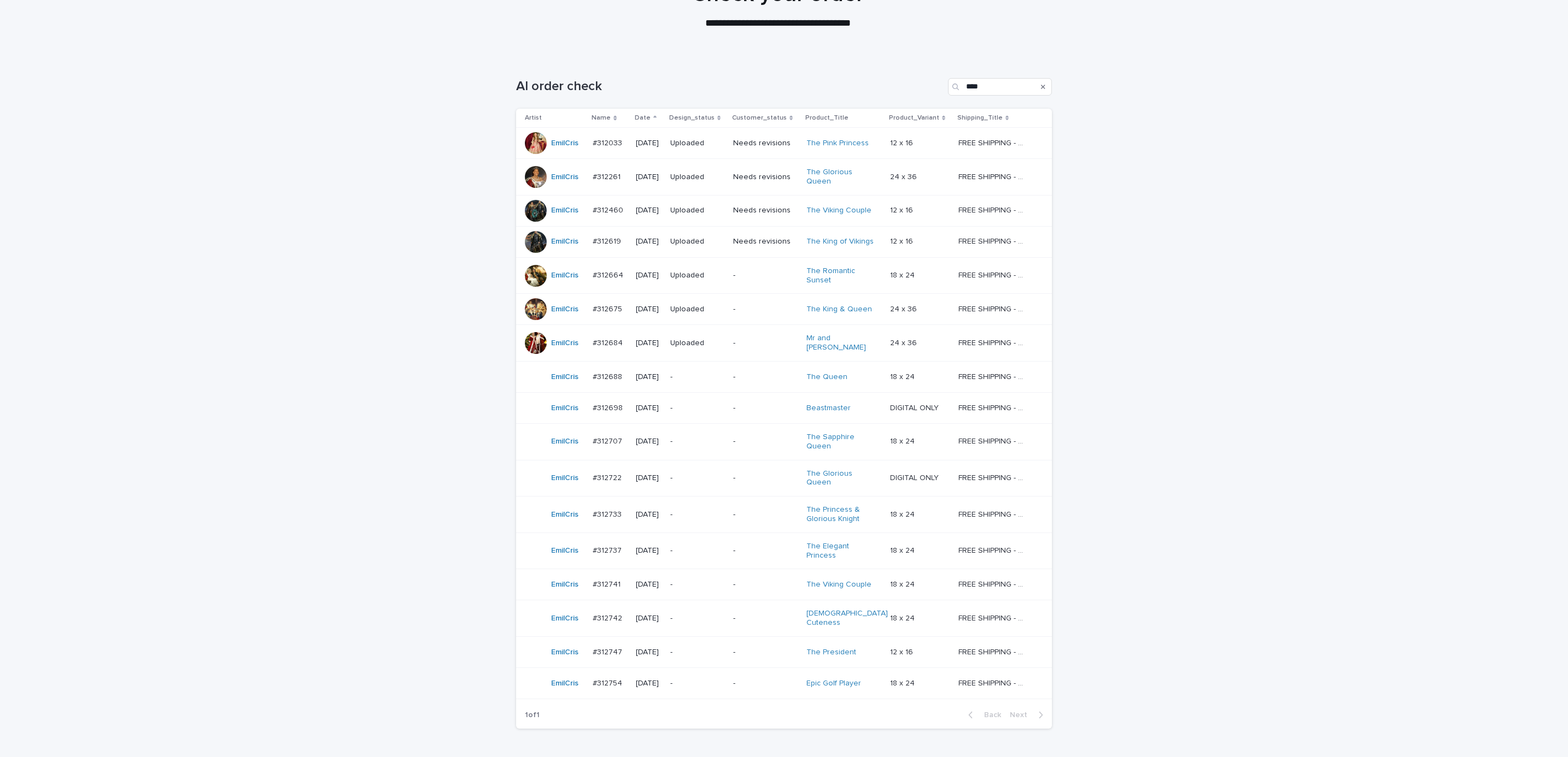
scroll to position [164, 0]
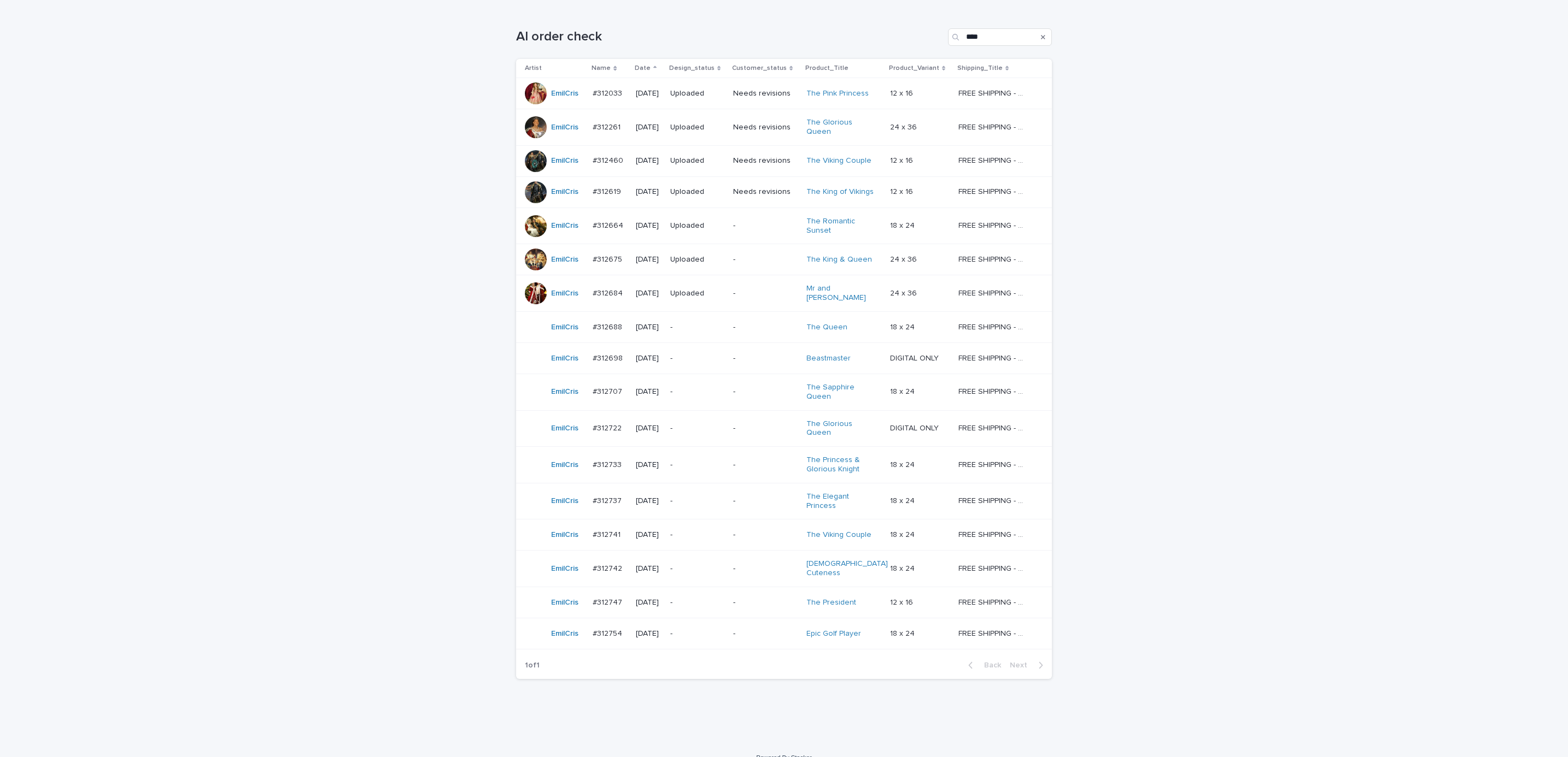
click at [750, 594] on div "-" at bounding box center [765, 602] width 64 height 18
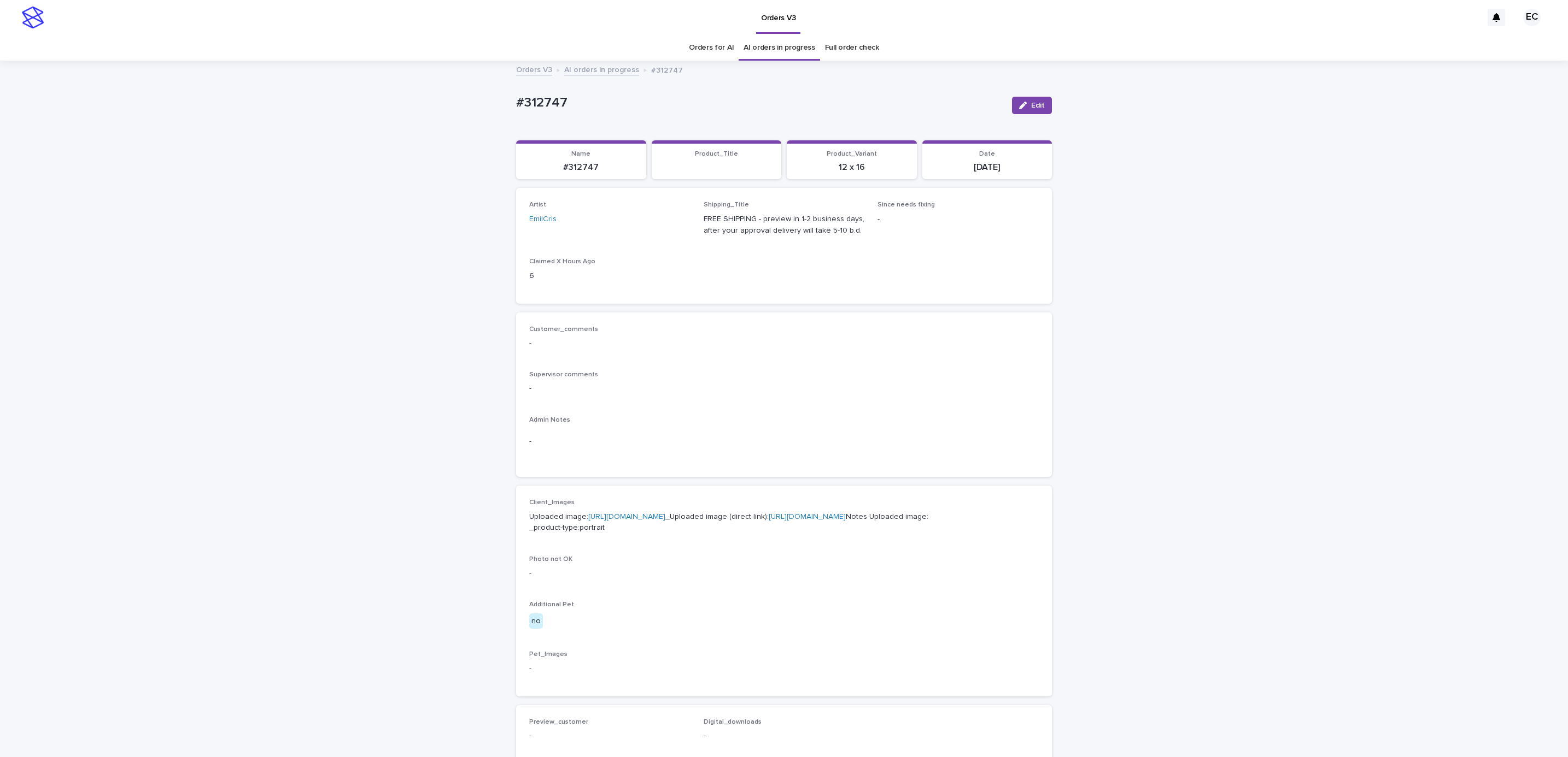
click at [637, 518] on link "https://cdn.shopify.com-uploadkit.app/s/files/1/0033/4807/0511/files/download.h…" at bounding box center [627, 516] width 77 height 8
click at [444, 96] on div "Loading... Saving… Loading... Saving… #312747 Edit #312747 Edit Sorry, there wa…" at bounding box center [784, 560] width 1568 height 996
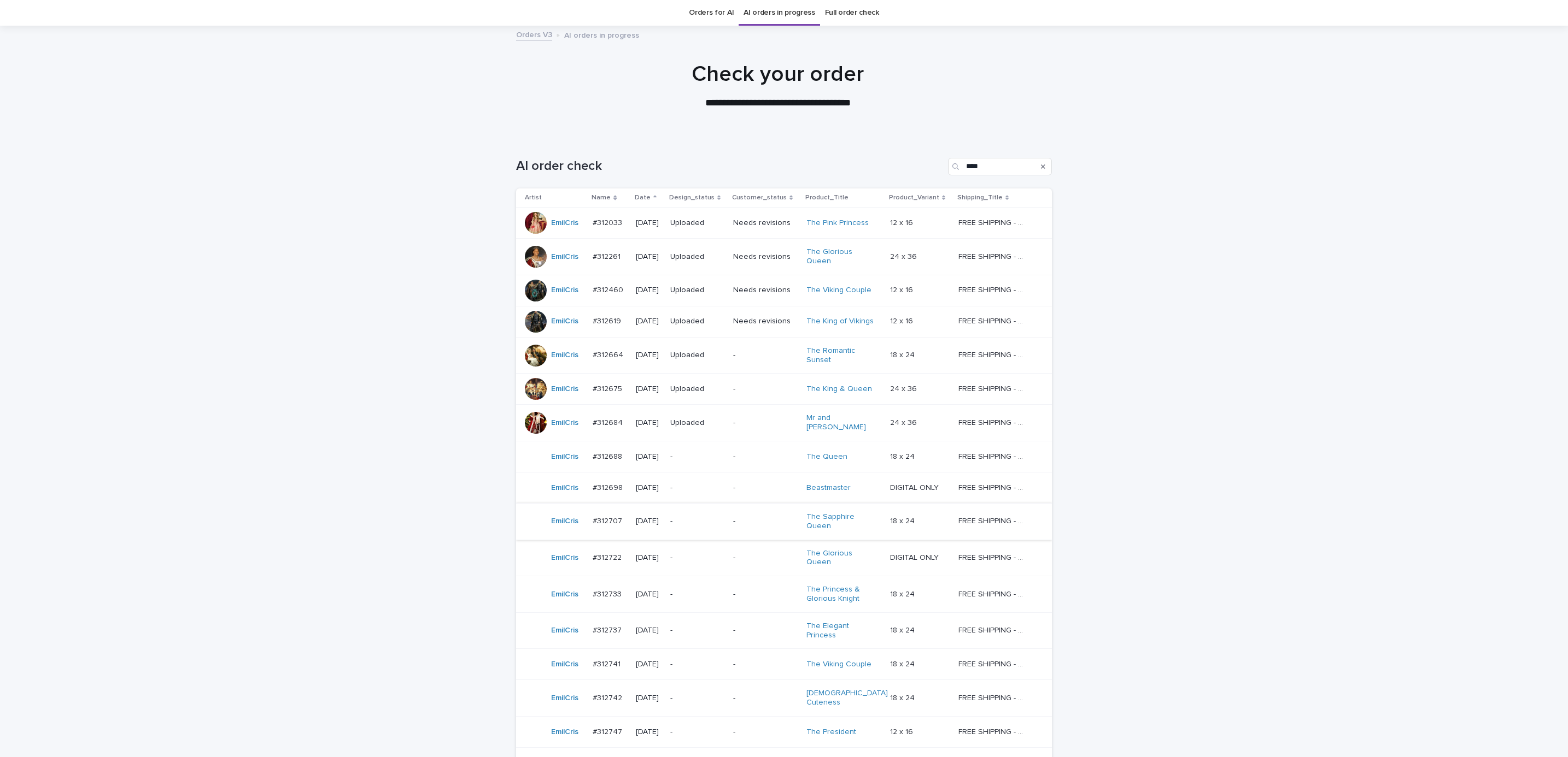
scroll to position [164, 0]
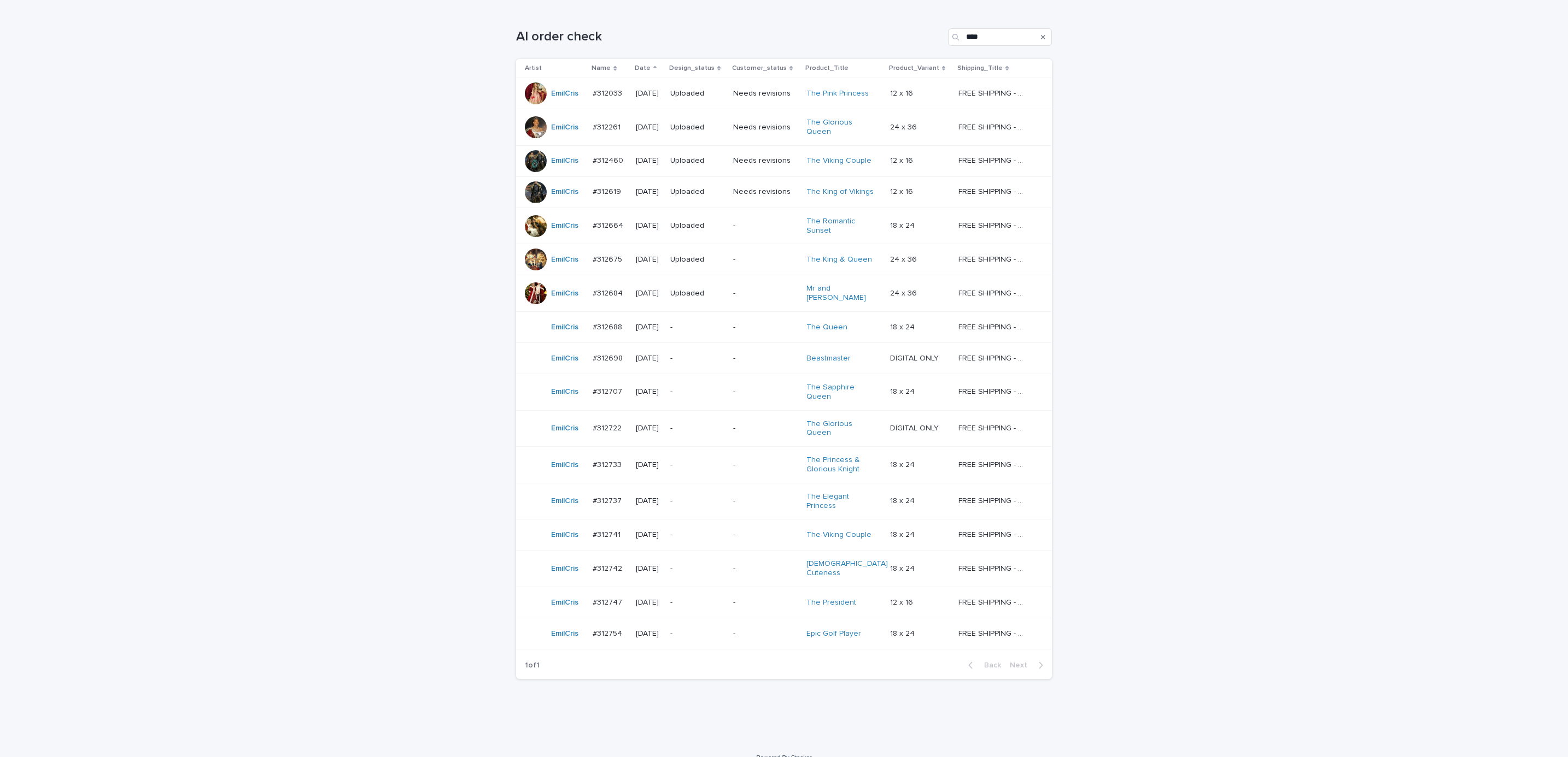
click at [764, 625] on div "-" at bounding box center [765, 634] width 64 height 18
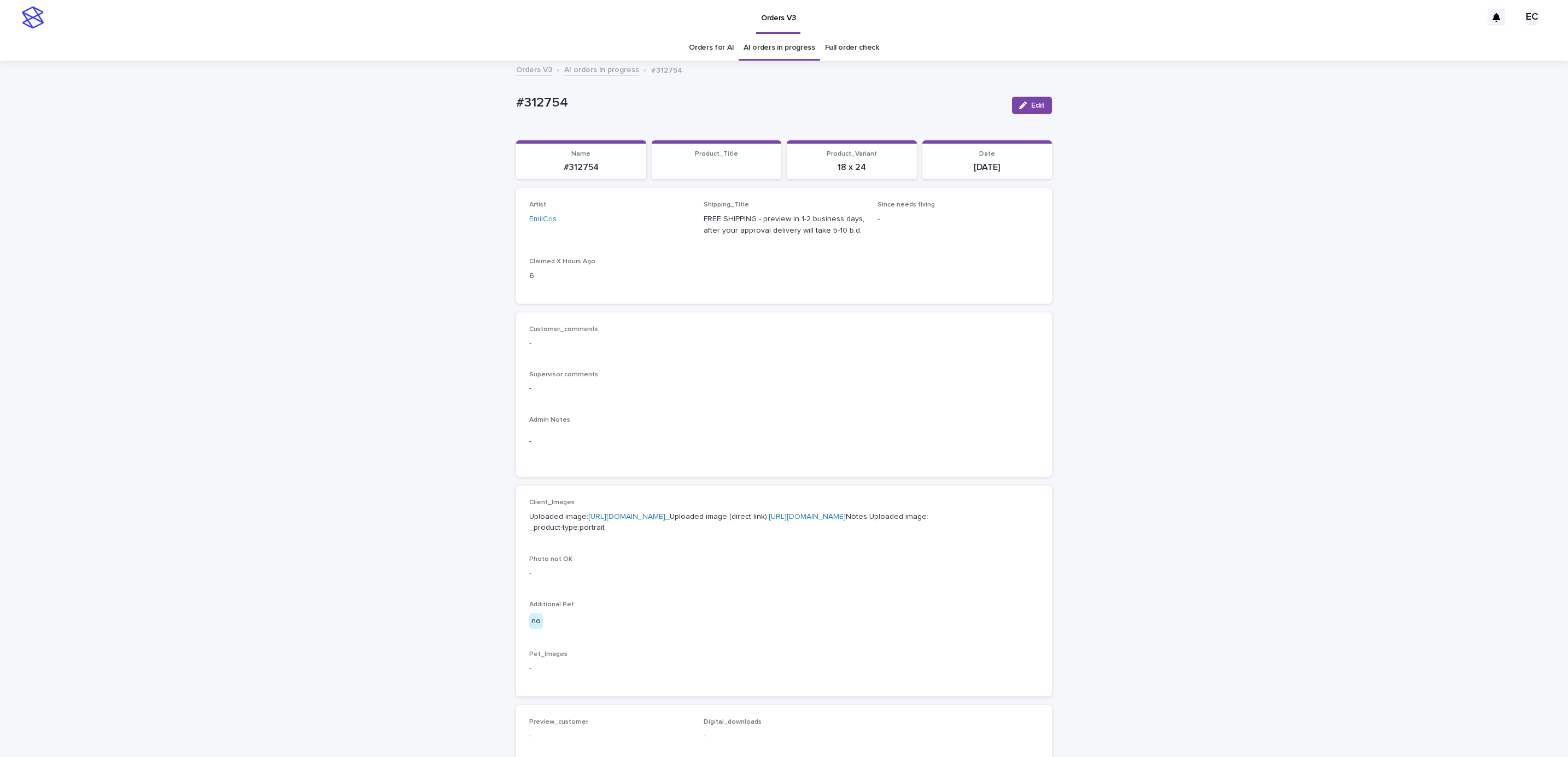
click at [627, 517] on link "https://cdn.shopify.com-uploadkit.app/s/files/1/0033/4807/0511/files/download.h…" at bounding box center [627, 516] width 77 height 8
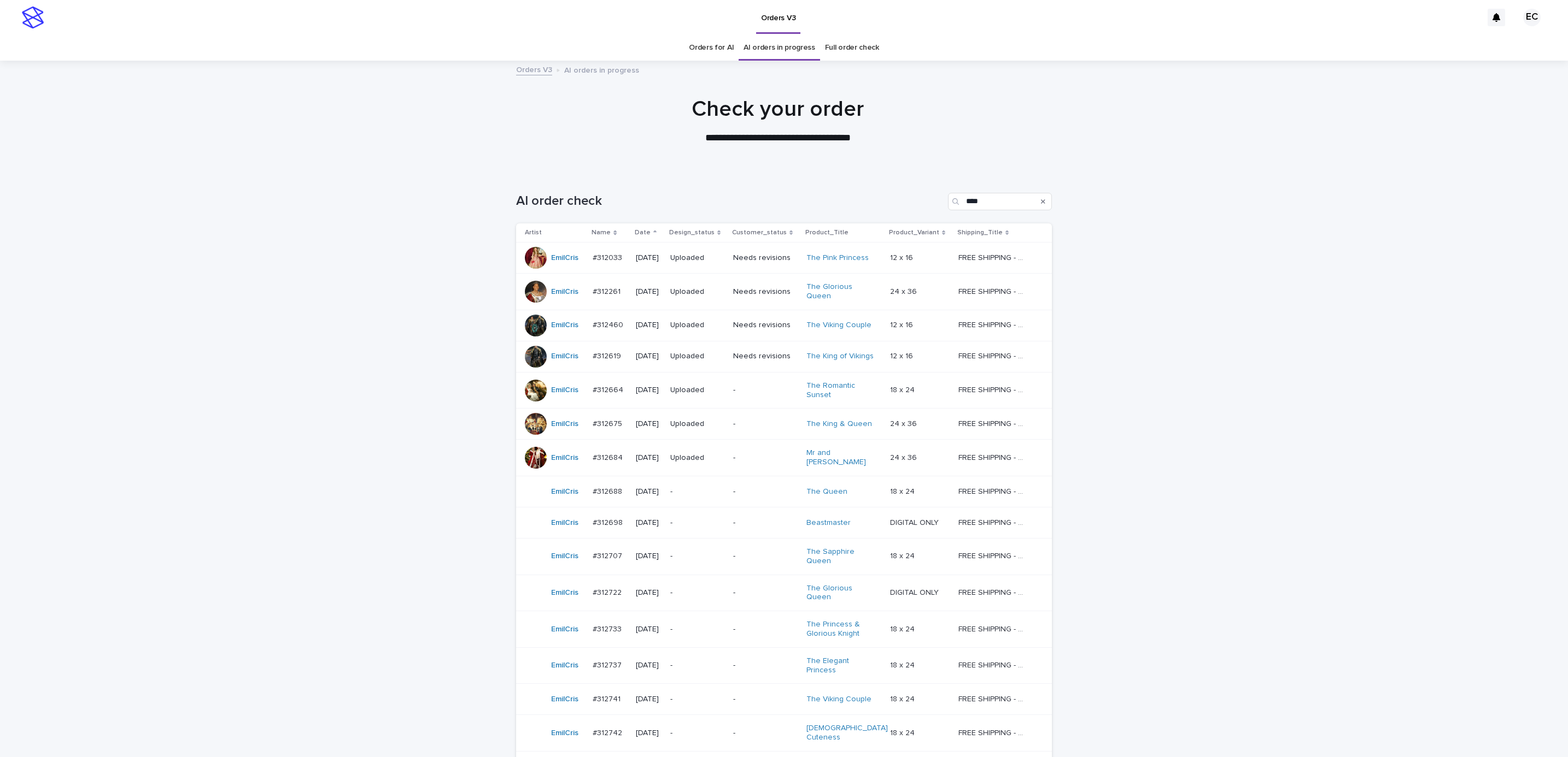
scroll to position [35, 0]
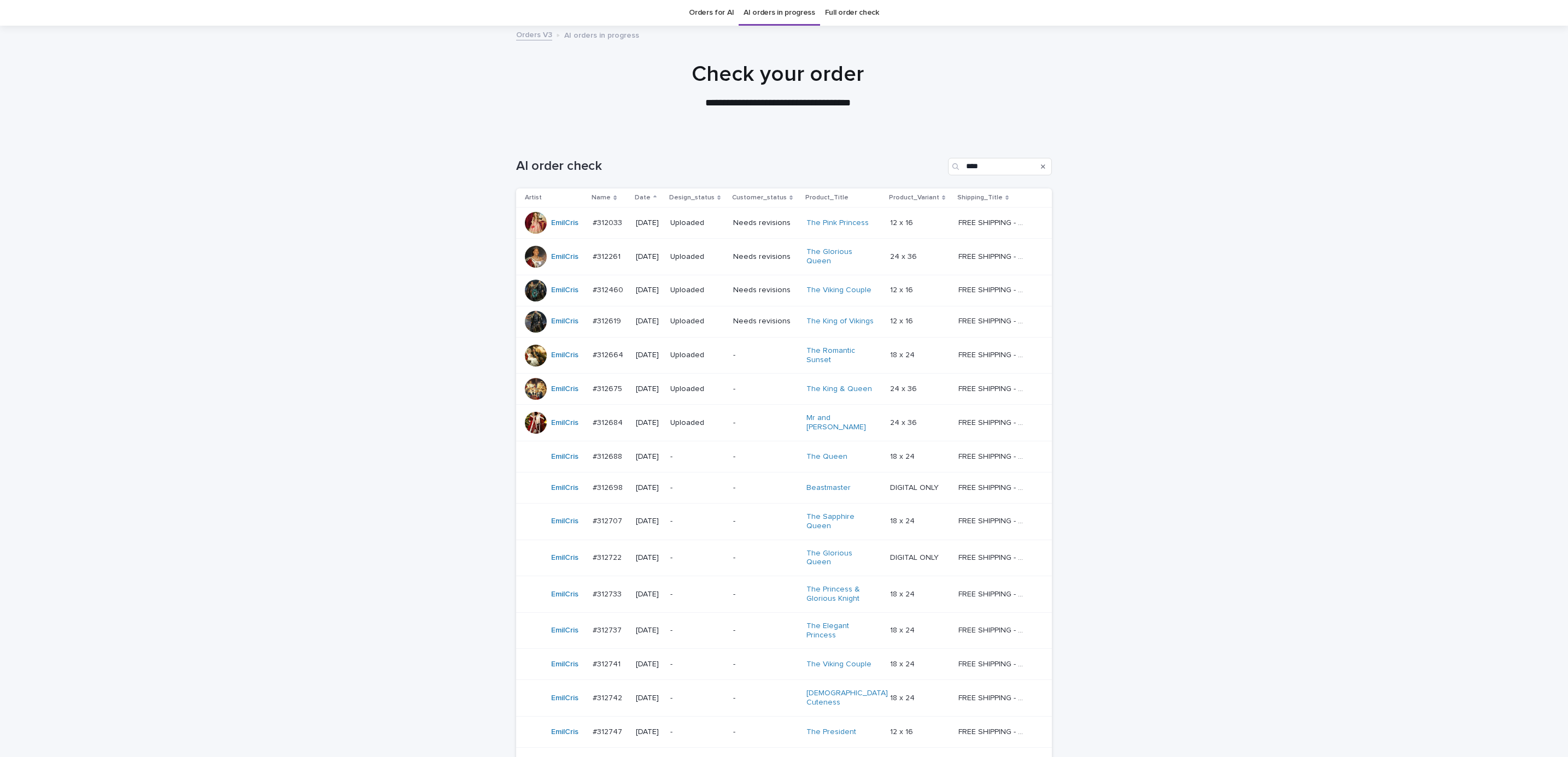
click at [1209, 359] on div "Loading... Saving… Loading... Saving… AI order check **** Artist Name Date Desi…" at bounding box center [784, 504] width 1568 height 736
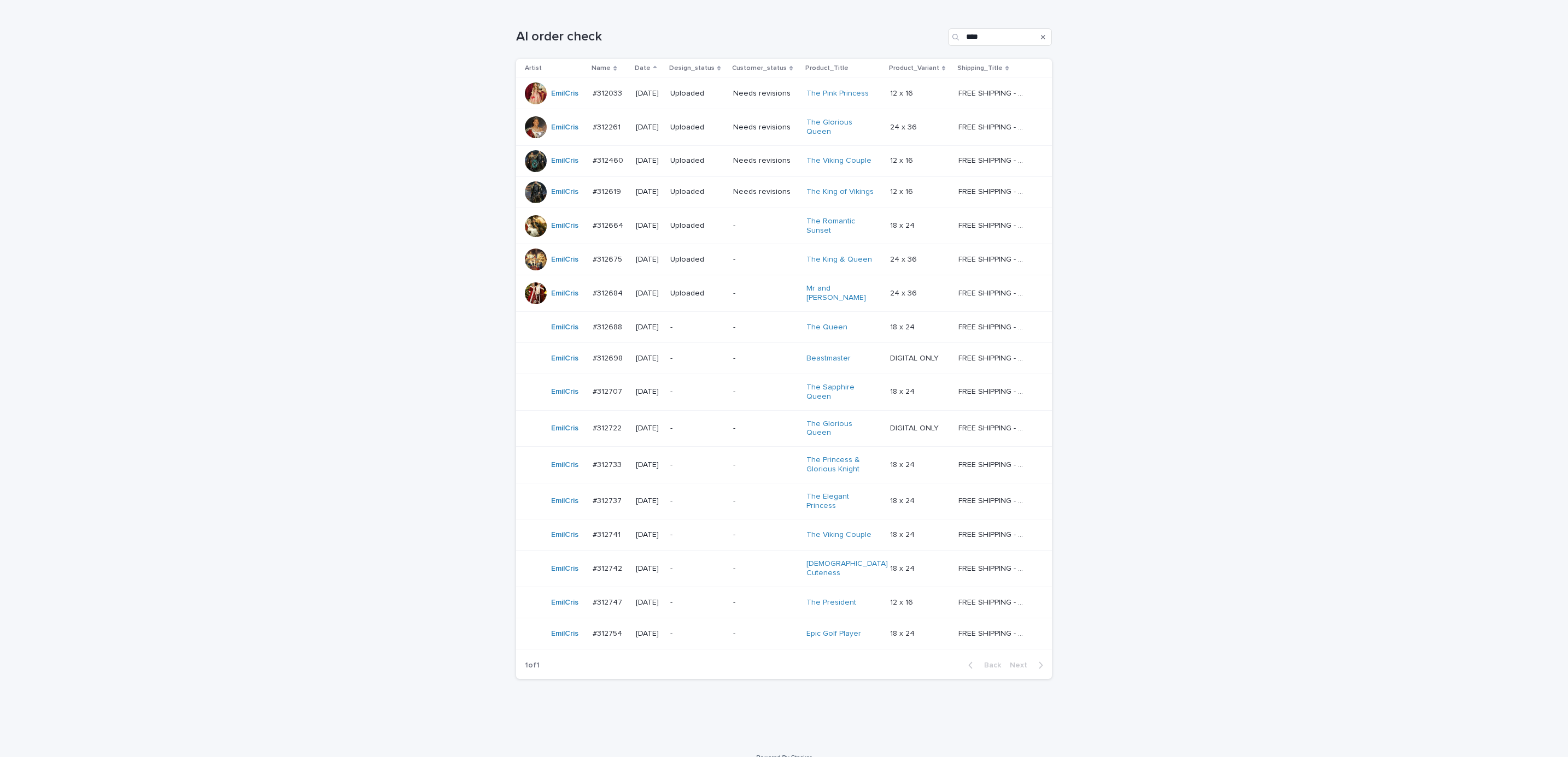
click at [1082, 687] on div "Loading... Saving… Loading... Saving… AI order check **** Artist Name Date Desi…" at bounding box center [784, 375] width 1568 height 736
click at [286, 302] on div "Loading... Saving… Loading... Saving… AI order check **** Artist Name Date Desi…" at bounding box center [784, 375] width 1568 height 736
drag, startPoint x: 277, startPoint y: 481, endPoint x: 356, endPoint y: 368, distance: 137.9
click at [277, 479] on div "Loading... Saving… Loading... Saving… AI order check **** Artist Name Date Desi…" at bounding box center [784, 375] width 1568 height 736
